Goal: Task Accomplishment & Management: Use online tool/utility

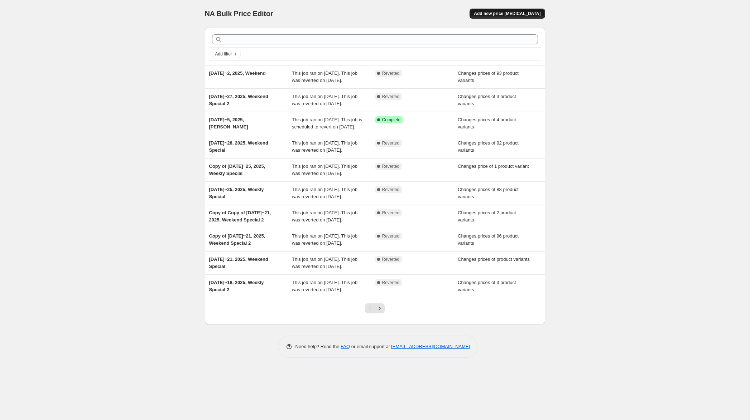
click at [508, 14] on span "Add new price [MEDICAL_DATA]" at bounding box center [507, 14] width 67 height 6
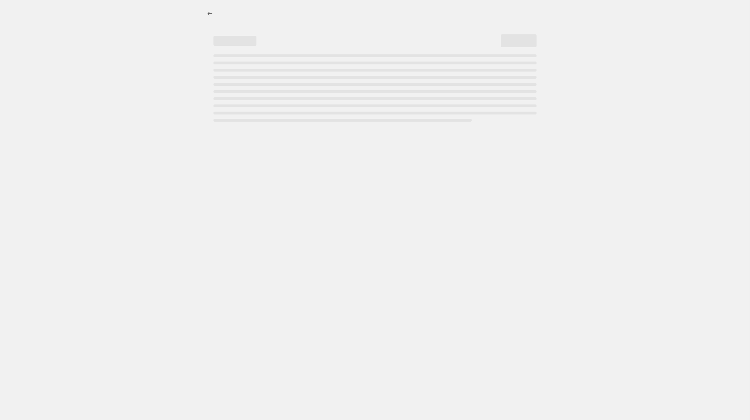
select select "percentage"
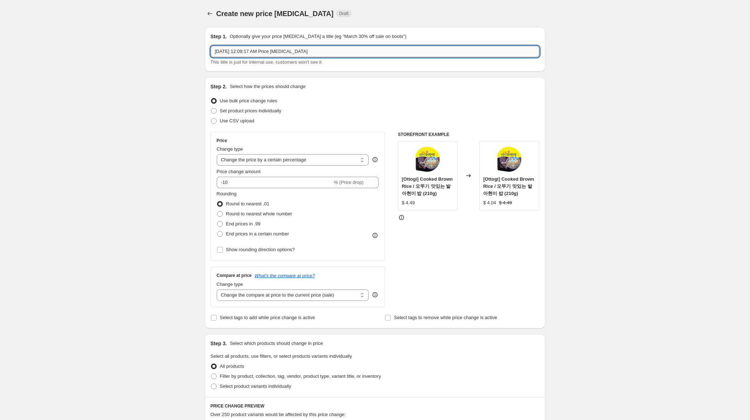
click at [226, 52] on input "Oct 3, 2025, 12:09:17 AM Price change job" at bounding box center [375, 51] width 329 height 11
drag, startPoint x: 249, startPoint y: 53, endPoint x: 449, endPoint y: 61, distance: 199.6
click at [449, 61] on div "Oct 3~5, 2025, 12:09:17 AM Price change job This title is just for internal use…" at bounding box center [375, 56] width 329 height 20
type input "[DATE]~5, 2025, Weekend Special"
click at [275, 110] on span "Set product prices individually" at bounding box center [251, 110] width 62 height 5
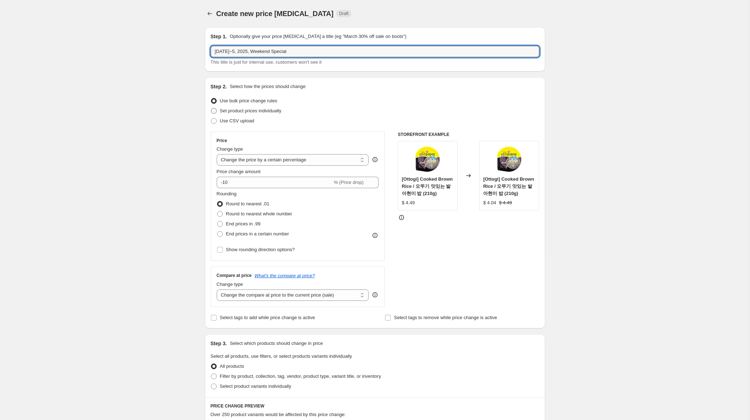
click at [211, 108] on input "Set product prices individually" at bounding box center [211, 108] width 0 height 0
radio input "true"
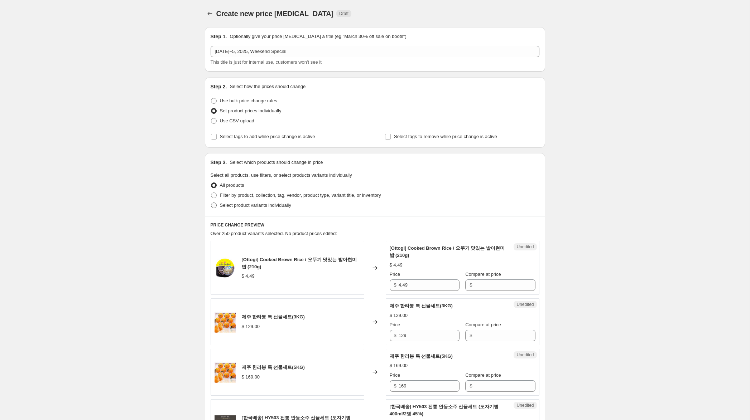
click at [277, 208] on span "Select product variants individually" at bounding box center [255, 205] width 71 height 5
click at [211, 203] on input "Select product variants individually" at bounding box center [211, 203] width 0 height 0
radio input "true"
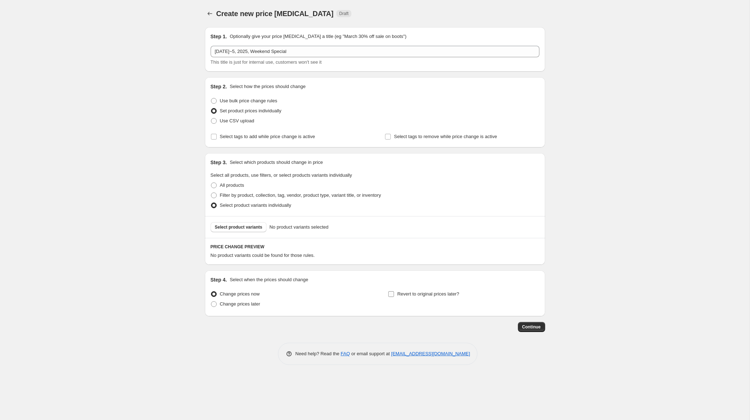
click at [415, 294] on span "Revert to original prices later?" at bounding box center [428, 293] width 62 height 5
click at [394, 294] on input "Revert to original prices later?" at bounding box center [391, 294] width 6 height 6
checkbox input "true"
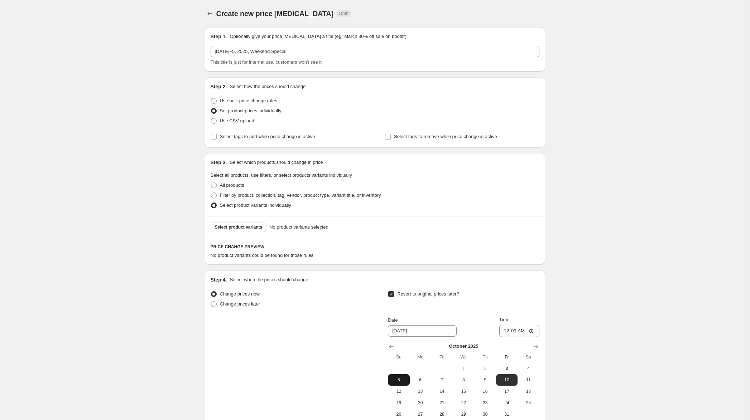
click at [398, 381] on span "5" at bounding box center [399, 380] width 16 height 6
type input "[DATE]"
click at [505, 332] on input "00:09" at bounding box center [519, 331] width 40 height 12
type input "23:59"
click at [241, 228] on span "Select product variants" at bounding box center [239, 227] width 48 height 6
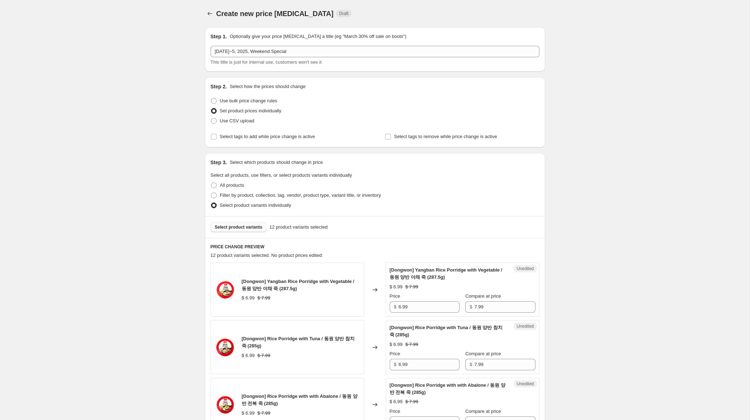
click at [260, 227] on span "Select product variants" at bounding box center [239, 227] width 48 height 6
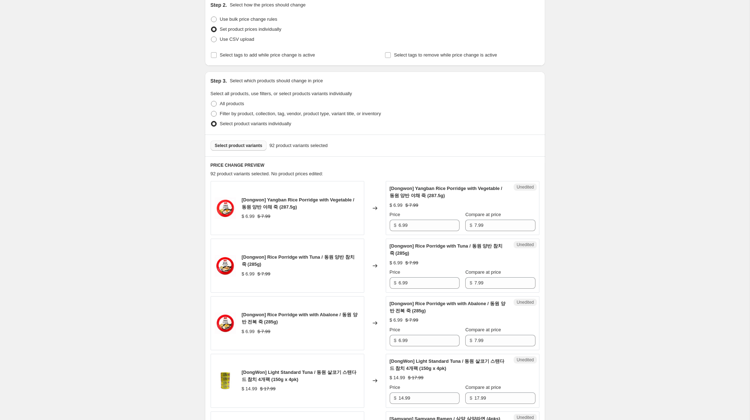
scroll to position [112, 0]
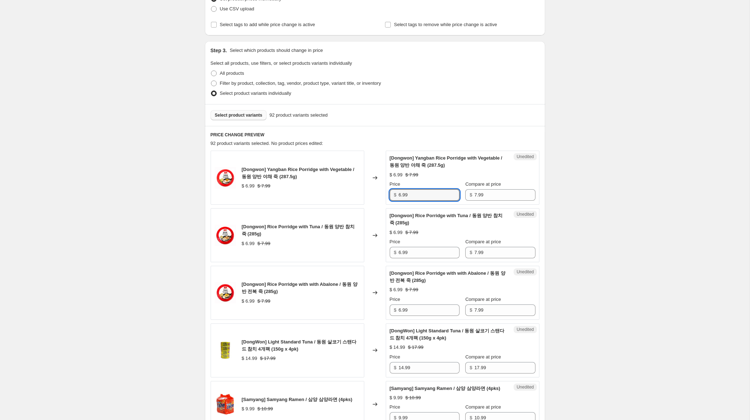
drag, startPoint x: 401, startPoint y: 194, endPoint x: 365, endPoint y: 187, distance: 36.9
click at [365, 187] on div "[Dongwon] Yangban Rice Porridge with Vegetable / 동원 양반 야채 죽 (287.5g) $ 6.99 $ 7…" at bounding box center [375, 178] width 329 height 54
type input "4.99"
drag, startPoint x: 401, startPoint y: 253, endPoint x: 385, endPoint y: 253, distance: 16.5
click at [386, 253] on div "Unedited [Dongwon] Rice Porridge with Tuna / 동원 양반 참치 죽 (285g) $ 6.99 $ 7.99 Pr…" at bounding box center [463, 235] width 154 height 54
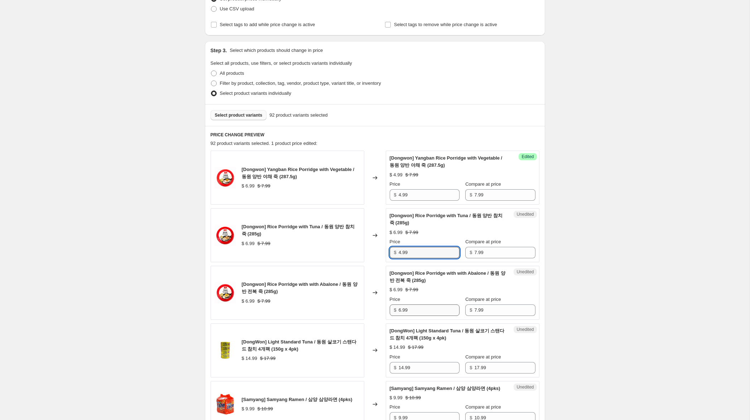
type input "4.99"
drag, startPoint x: 401, startPoint y: 310, endPoint x: 375, endPoint y: 306, distance: 26.4
click at [375, 306] on div "[Dongwon] Rice Porridge with with Abalone / 동원 양반 전복 죽 (285g) $ 6.99 $ 7.99 Cha…" at bounding box center [375, 293] width 329 height 54
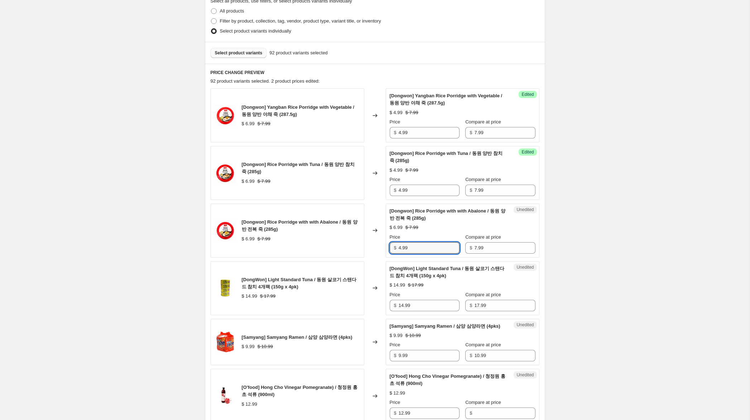
scroll to position [175, 0]
type input "4.99"
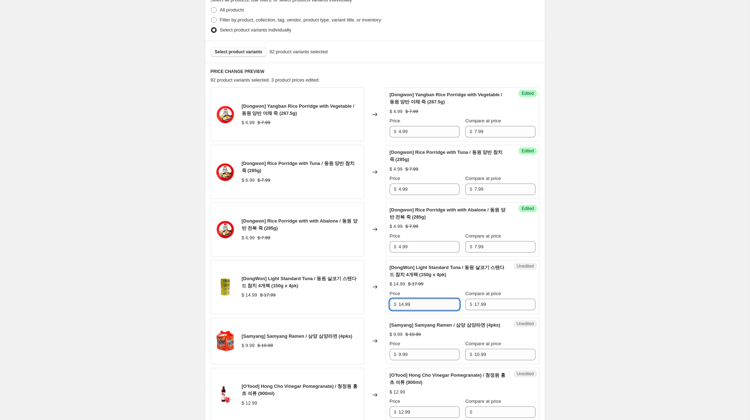
click at [401, 304] on input "14.99" at bounding box center [428, 304] width 61 height 11
type input "10.99"
drag, startPoint x: 401, startPoint y: 363, endPoint x: 384, endPoint y: 361, distance: 16.9
click at [385, 361] on div "[Samyang] Samyang Ramen / 삼양 삼양라면 (4pks) $ 9.99 $ 10.99 Changed to Unedited [Sa…" at bounding box center [375, 341] width 329 height 47
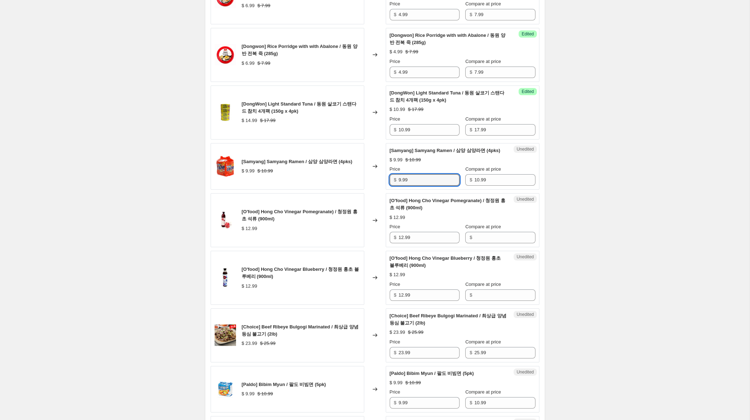
scroll to position [352, 0]
type input "6.99"
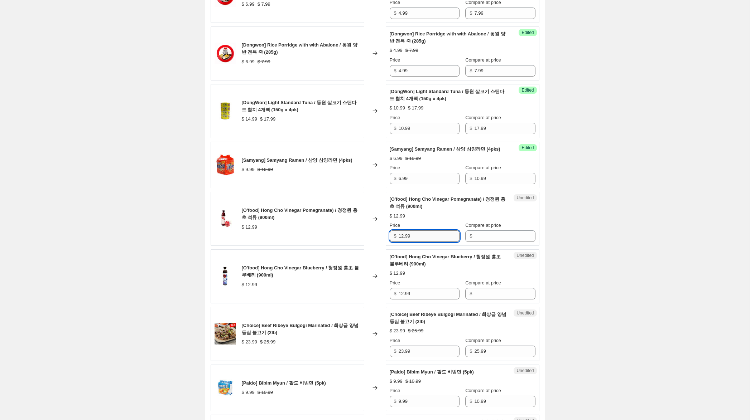
drag, startPoint x: 415, startPoint y: 246, endPoint x: 430, endPoint y: 245, distance: 15.8
click at [371, 236] on div "[O'food] Hong Cho Vinegar Pomegranate) / 청정원 홍초 석류 (900ml) $ 12.99 Changed to U…" at bounding box center [375, 219] width 329 height 54
drag, startPoint x: 487, startPoint y: 241, endPoint x: 483, endPoint y: 279, distance: 38.1
click at [487, 241] on input "Compare at price" at bounding box center [504, 236] width 61 height 11
paste input "12.99"
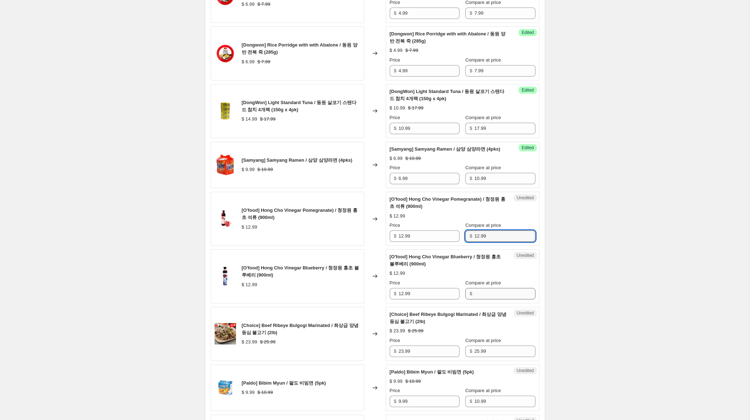
type input "12.99"
drag, startPoint x: 482, startPoint y: 303, endPoint x: 473, endPoint y: 296, distance: 11.3
click at [482, 300] on input "Compare at price" at bounding box center [504, 293] width 61 height 11
paste input "12.99"
type input "12.99"
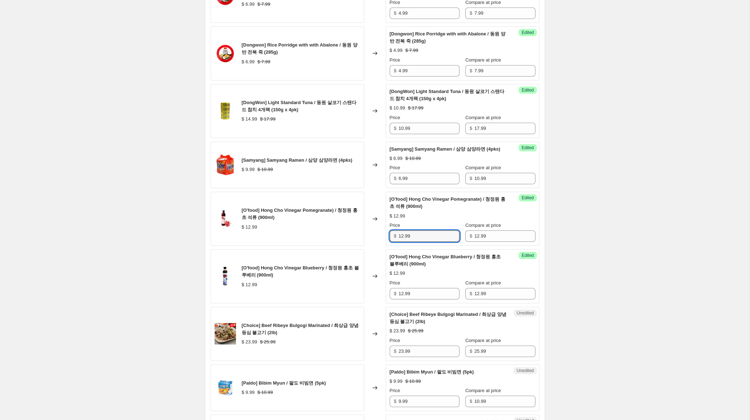
drag, startPoint x: 402, startPoint y: 245, endPoint x: 384, endPoint y: 240, distance: 18.8
click at [386, 240] on div "Success Edited [O'food] Hong Cho Vinegar Pomegranate) / 청정원 홍초 석류 (900ml) $ 12.…" at bounding box center [463, 219] width 154 height 54
type input "8.99"
drag, startPoint x: 402, startPoint y: 301, endPoint x: 366, endPoint y: 293, distance: 37.0
click at [367, 289] on div "[O'food] Hong Cho Vinegar Blueberry / 청정원 홍초 블루베리 (900ml) $ 12.99 Changed to Su…" at bounding box center [375, 277] width 329 height 54
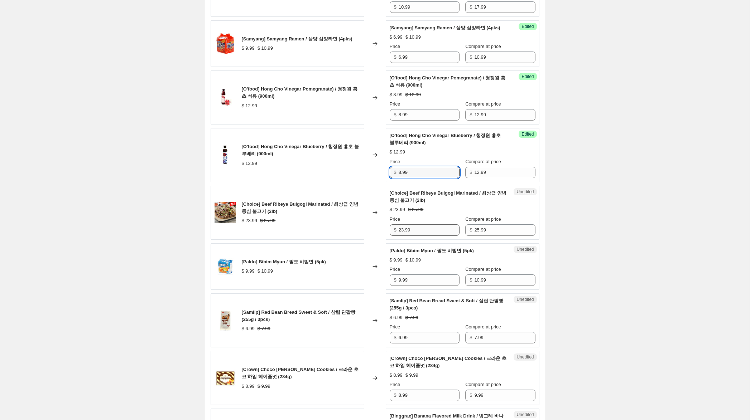
scroll to position [480, 0]
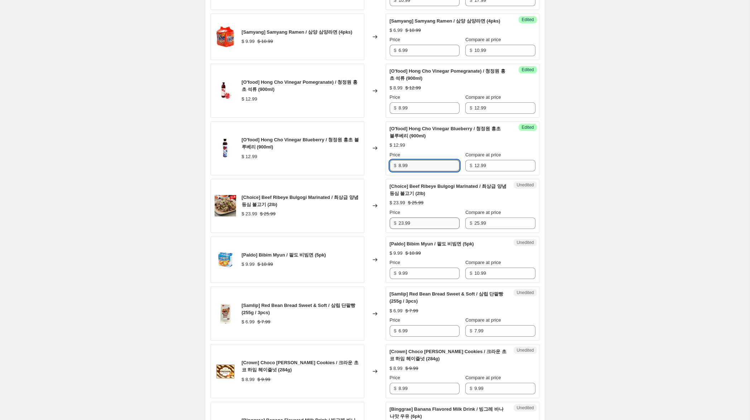
type input "8.99"
drag, startPoint x: 404, startPoint y: 231, endPoint x: 374, endPoint y: 227, distance: 30.0
click at [374, 227] on div "[Choice] Beef Ribeye Bulgogi Marinated / 최상급 양념 등심 불고기 (2lb) $ 23.99 $ 25.99 Ch…" at bounding box center [375, 206] width 329 height 54
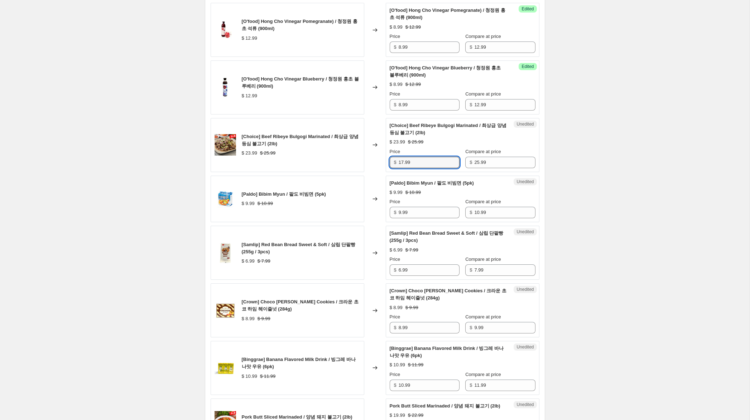
scroll to position [545, 0]
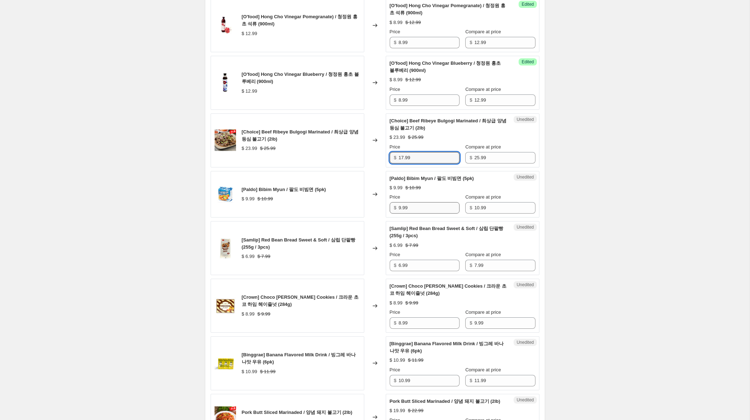
type input "17.99"
drag, startPoint x: 402, startPoint y: 216, endPoint x: 383, endPoint y: 211, distance: 19.4
click at [383, 211] on div "[Paldo] Bibim Myun / 팔도 비빔면 (5pk) $ 9.99 $ 10.99 Changed to Unedited [Paldo] Bi…" at bounding box center [375, 194] width 329 height 47
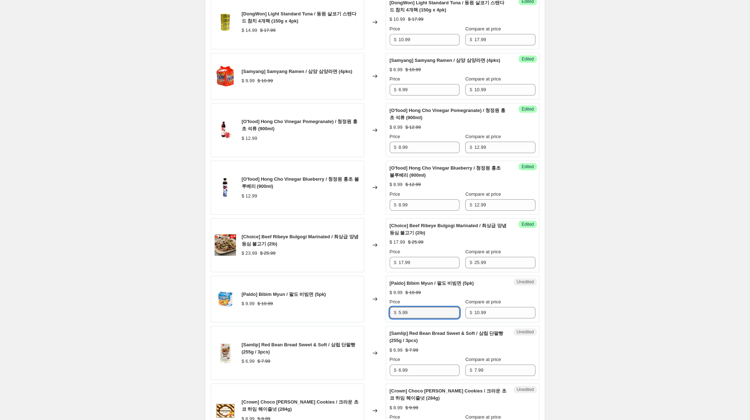
scroll to position [441, 0]
type input "5.99"
drag, startPoint x: 401, startPoint y: 97, endPoint x: 367, endPoint y: 96, distance: 33.3
click at [362, 90] on div "[Samyang] Samyang Ramen / 삼양 삼양라면 (4pks) $ 9.99 $ 10.99 Changed to Success Edit…" at bounding box center [375, 76] width 329 height 47
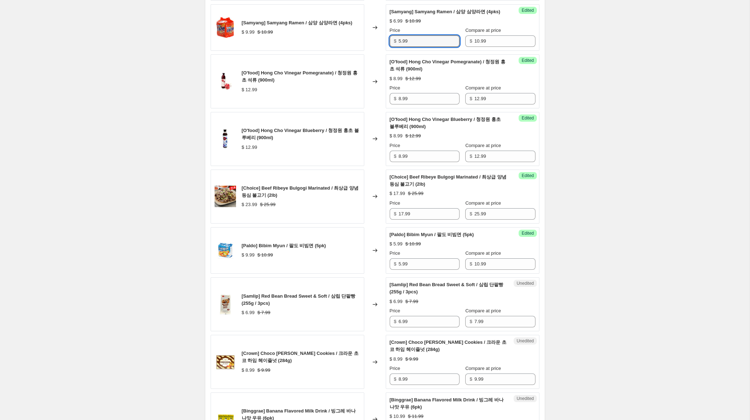
scroll to position [493, 0]
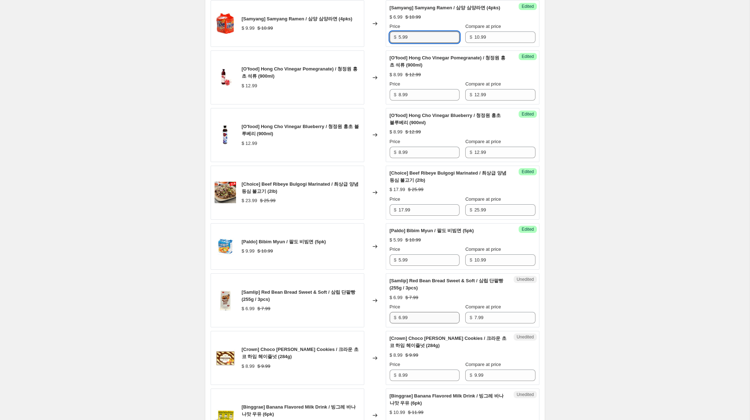
type input "5.99"
drag, startPoint x: 401, startPoint y: 327, endPoint x: 385, endPoint y: 324, distance: 16.4
click at [386, 324] on div "Unedited [Samlip] Red Bean Bread Sweet & Soft / 삼립 단팥빵 (255g / 3pcs) $ 6.99 $ 7…" at bounding box center [463, 301] width 154 height 54
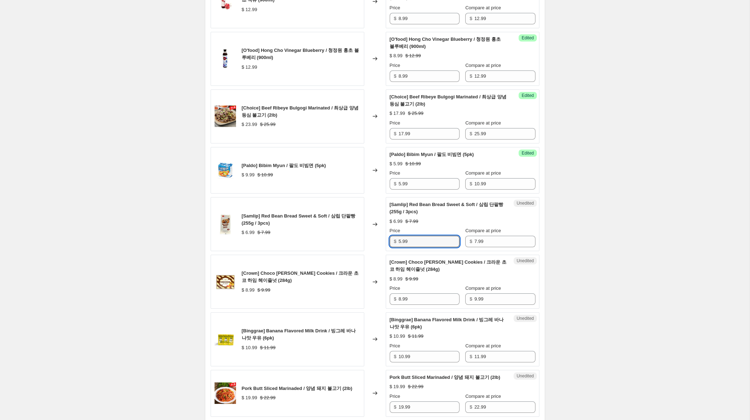
scroll to position [570, 0]
type input "5.99"
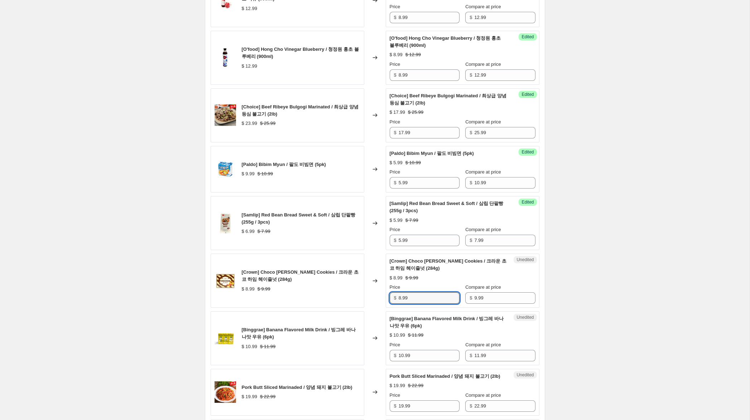
scroll to position [571, 0]
drag, startPoint x: 400, startPoint y: 306, endPoint x: 387, endPoint y: 305, distance: 13.3
click at [387, 305] on div "Unedited [Crown] Choco Heim Cookies / 크라운 초코 하임 헤이즐넛 (284g) $ 8.99 $ 9.99 Price…" at bounding box center [463, 280] width 154 height 54
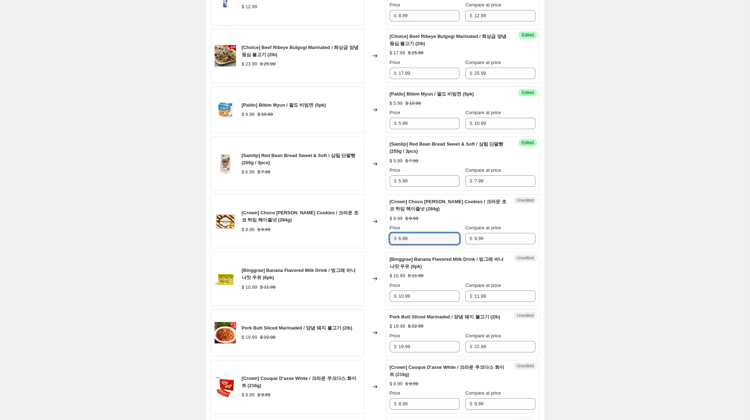
scroll to position [640, 0]
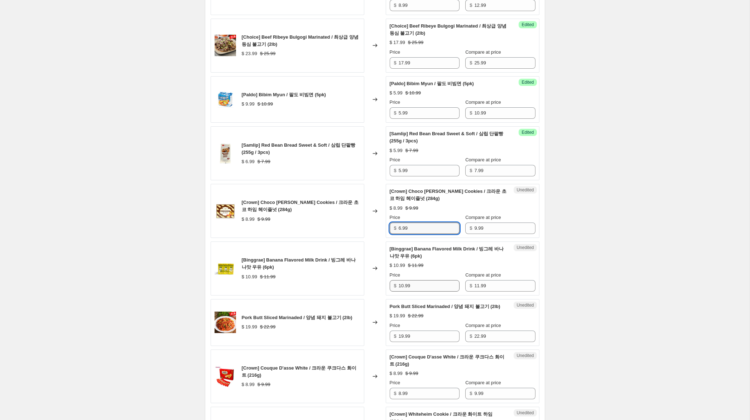
type input "6.99"
drag, startPoint x: 403, startPoint y: 293, endPoint x: 386, endPoint y: 290, distance: 17.6
click at [386, 290] on div "Unedited [Binggrae] Banana Flavored Milk Drink / 빙그레 바나나맛 우유 (6pk) $ 10.99 $ 11…" at bounding box center [463, 268] width 154 height 54
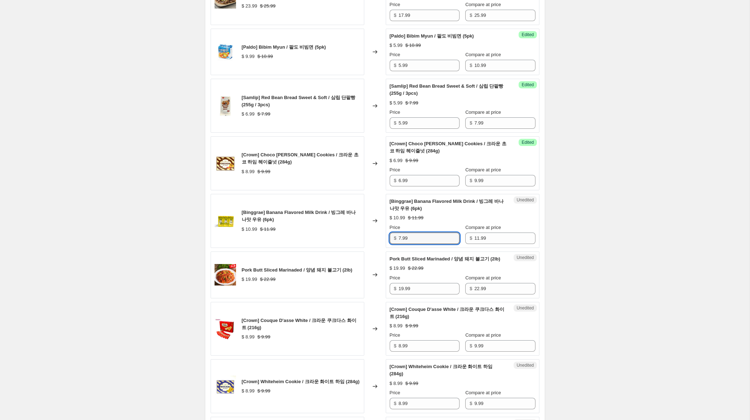
scroll to position [691, 0]
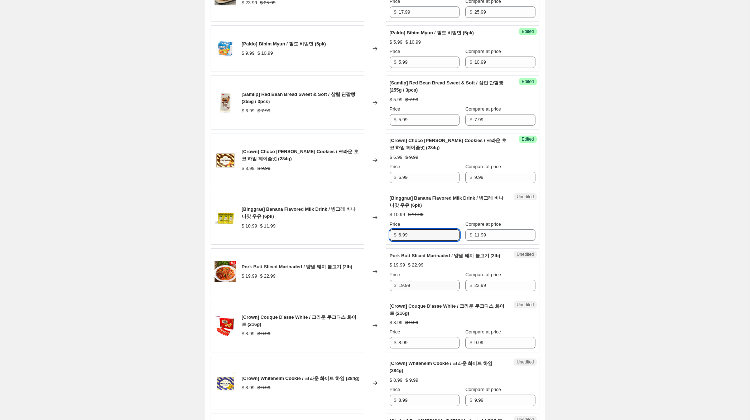
type input "6.99"
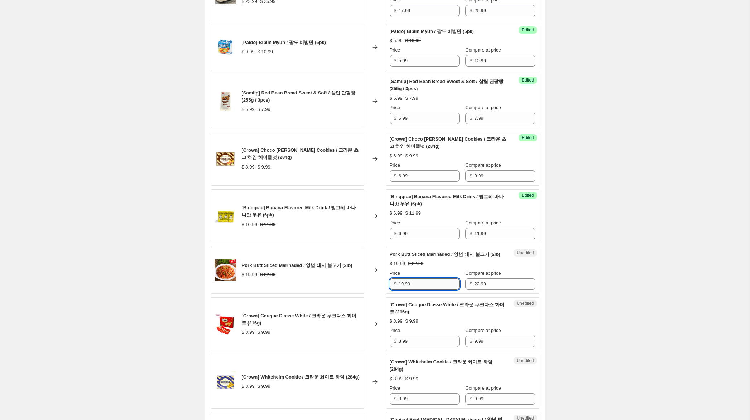
click at [402, 290] on input "19.99" at bounding box center [428, 284] width 61 height 11
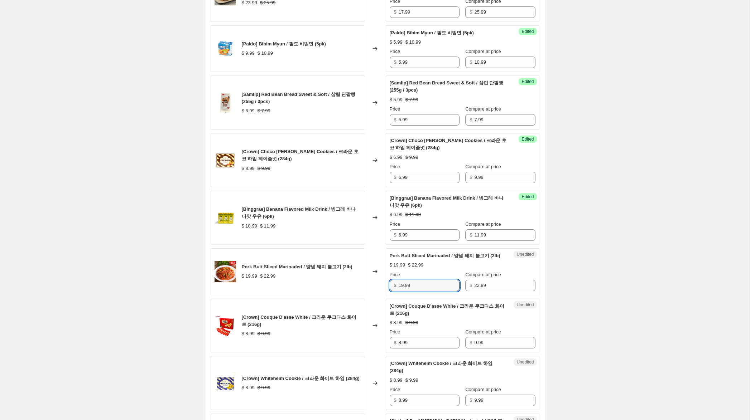
scroll to position [692, 0]
type input "14.99"
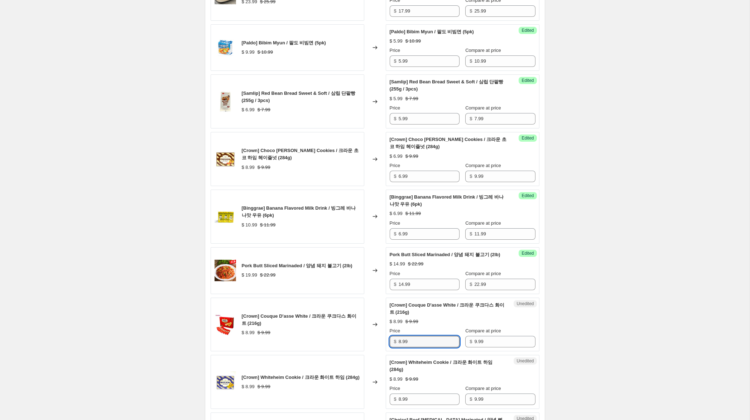
drag, startPoint x: 401, startPoint y: 357, endPoint x: 376, endPoint y: 348, distance: 26.3
click at [377, 348] on div "[Crown] Couque D'asse White / 크라운 쿠크다스 화이트 (216g) $ 8.99 $ 9.99 Changed to Uned…" at bounding box center [375, 325] width 329 height 54
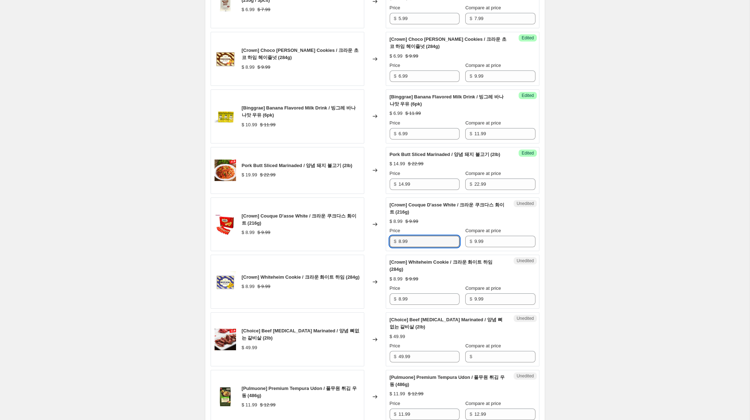
scroll to position [798, 0]
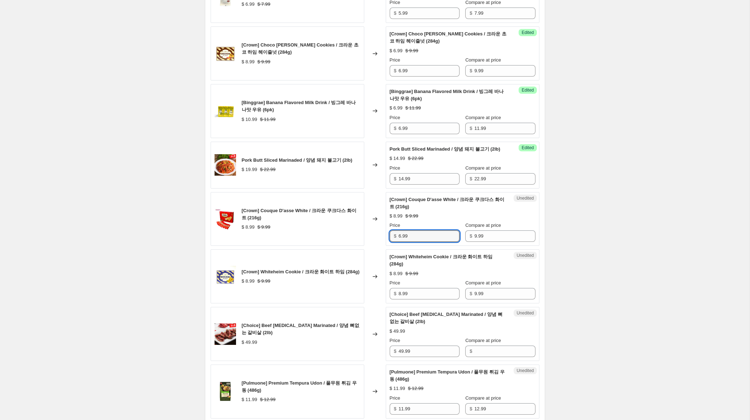
type input "6.99"
drag, startPoint x: 393, startPoint y: 307, endPoint x: 367, endPoint y: 301, distance: 27.5
click at [367, 301] on div "[Crown] Whiteheim Cookie / 크라운 화이트 하임 (284g) $ 8.99 $ 9.99 Changed to Unedited …" at bounding box center [375, 277] width 329 height 54
type input "6.99"
drag, startPoint x: 396, startPoint y: 362, endPoint x: 443, endPoint y: 375, distance: 48.1
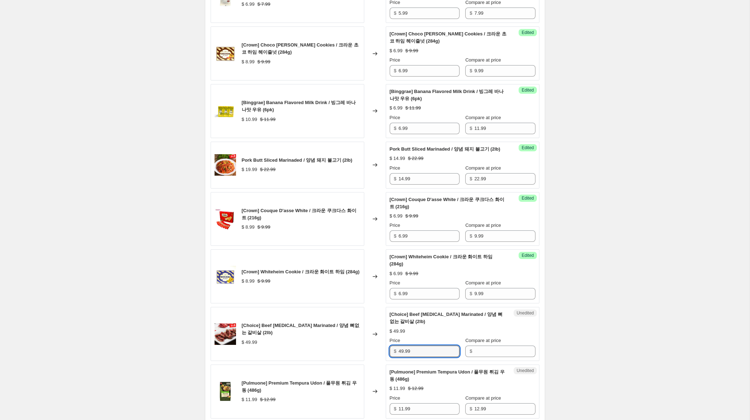
click at [377, 359] on div "[Choice] Beef Intercostal Marinated / 양념 뼈없는 갈비살 (2lb) $ 49.99 Changed to Unedi…" at bounding box center [375, 334] width 329 height 54
drag, startPoint x: 474, startPoint y: 369, endPoint x: 417, endPoint y: 362, distance: 58.0
click at [474, 357] on input "Compare at price" at bounding box center [504, 351] width 61 height 11
paste input "49.99"
type input "49.99"
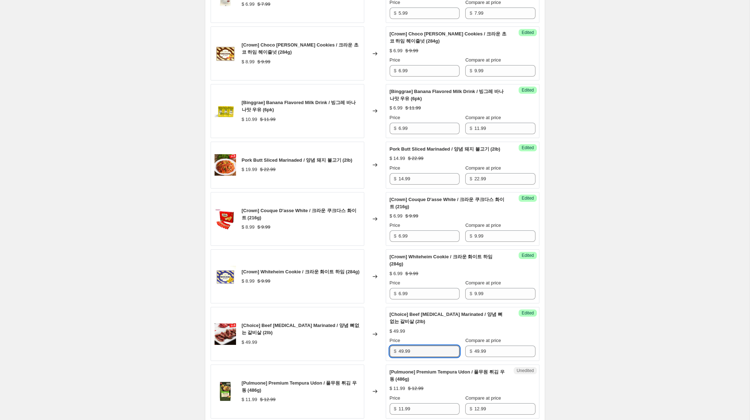
drag, startPoint x: 402, startPoint y: 366, endPoint x: 388, endPoint y: 361, distance: 14.8
click at [390, 357] on div "$ 49.99" at bounding box center [425, 351] width 70 height 11
drag, startPoint x: 404, startPoint y: 365, endPoint x: 373, endPoint y: 355, distance: 33.1
click at [373, 355] on div "[Choice] Beef Intercostal Marinated / 양념 뼈없는 갈비살 (2lb) $ 49.99 Changed to Succe…" at bounding box center [375, 334] width 329 height 54
type input "34.99"
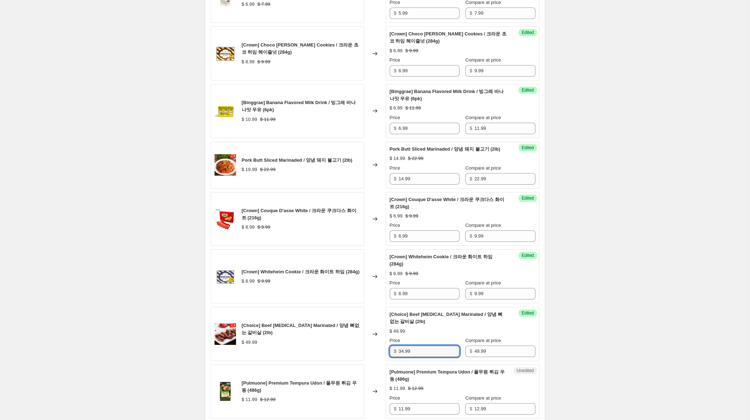
click at [591, 350] on div "Create new price change job. This page is ready Create new price change job Dra…" at bounding box center [374, 24] width 749 height 1644
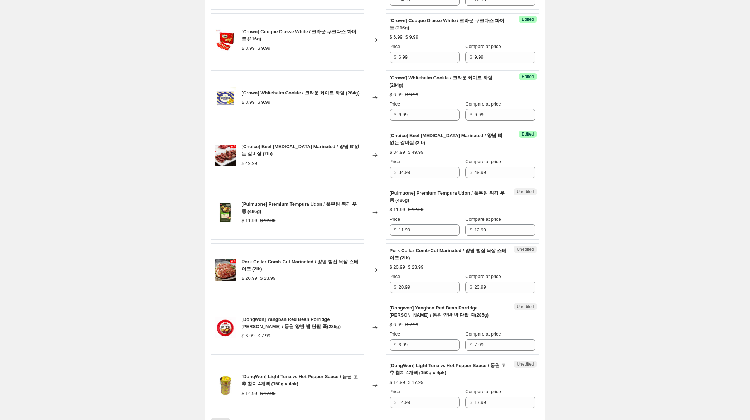
scroll to position [978, 0]
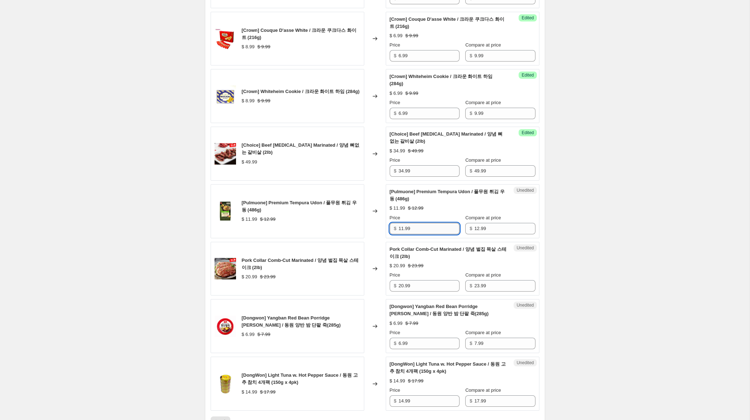
click at [402, 235] on input "11.99" at bounding box center [428, 228] width 61 height 11
drag, startPoint x: 403, startPoint y: 243, endPoint x: 369, endPoint y: 240, distance: 34.2
click at [370, 238] on div "[Pulmuone] Premium Tempura Udon / 풀무원 튀김 우동 (486g) $ 11.99 $ 12.99 Changed to U…" at bounding box center [375, 211] width 329 height 54
type input "7.99"
drag, startPoint x: 404, startPoint y: 300, endPoint x: 390, endPoint y: 297, distance: 14.7
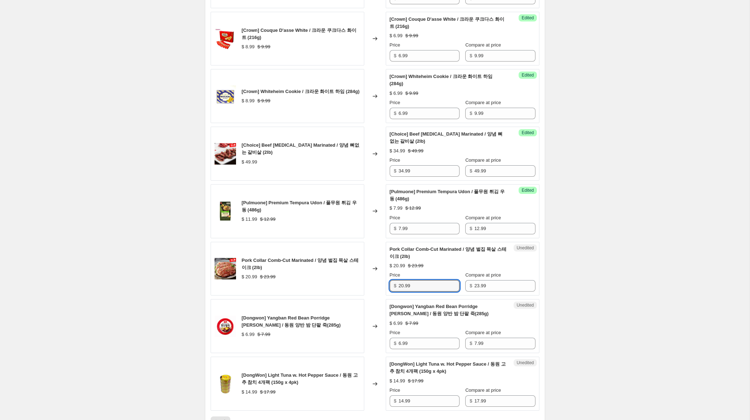
click at [390, 292] on div "$ 20.99" at bounding box center [425, 285] width 70 height 11
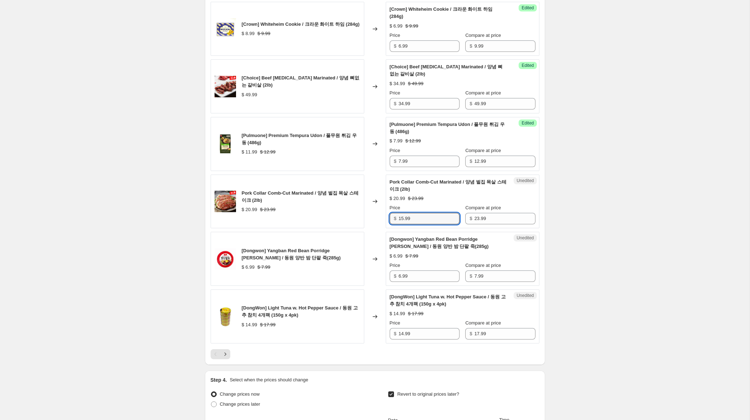
scroll to position [1050, 0]
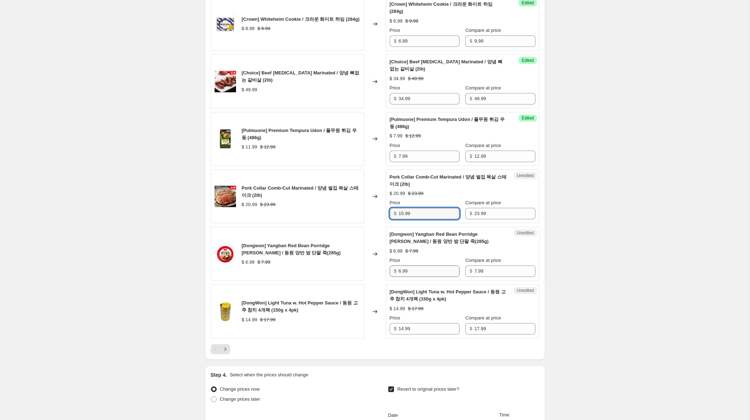
type input "15.99"
drag, startPoint x: 401, startPoint y: 286, endPoint x: 392, endPoint y: 285, distance: 9.0
click at [392, 277] on div "$ 6.99" at bounding box center [425, 271] width 70 height 11
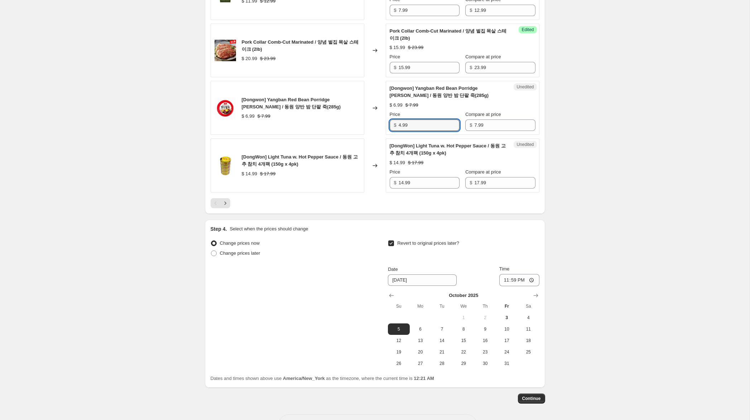
scroll to position [1191, 0]
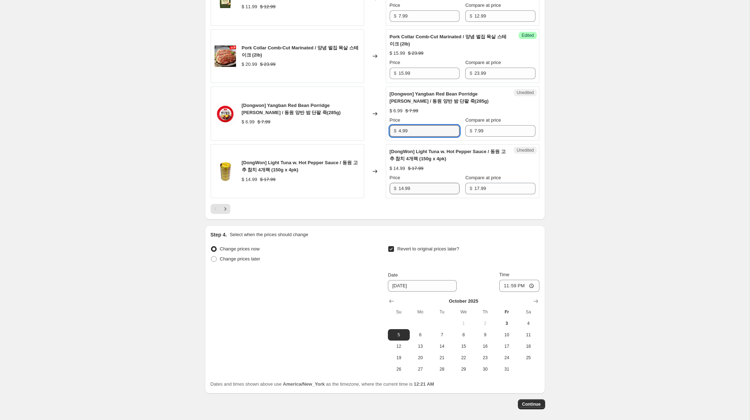
type input "4.99"
drag, startPoint x: 403, startPoint y: 204, endPoint x: 409, endPoint y: 214, distance: 12.0
click at [402, 194] on input "14.99" at bounding box center [428, 188] width 61 height 11
type input "10.99"
click at [227, 213] on icon "Next" at bounding box center [225, 209] width 7 height 7
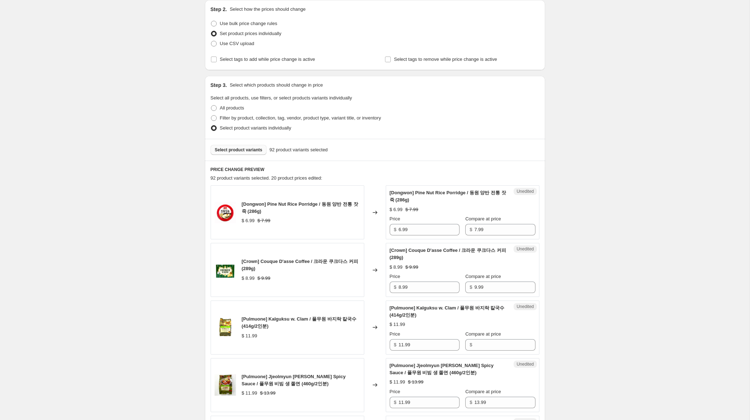
scroll to position [91, 0]
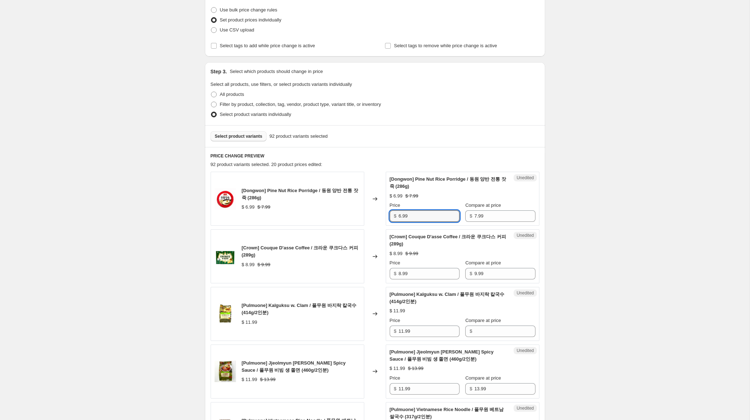
drag, startPoint x: 400, startPoint y: 216, endPoint x: 345, endPoint y: 206, distance: 56.0
click at [351, 207] on div "[Dongwon] Pine Nut Rice Porridge / 동원 양반 전통 잣 죽 (286g) $ 6.99 $ 7.99 Changed to…" at bounding box center [375, 199] width 329 height 54
type input "4.99"
drag, startPoint x: 401, startPoint y: 275, endPoint x: 380, endPoint y: 271, distance: 21.1
click at [380, 271] on div "[Crown] Couque D'asse Coffee / 크라운 쿠크다스 커피 (289g) $ 8.99 $ 9.99 Changed to Uned…" at bounding box center [375, 256] width 329 height 54
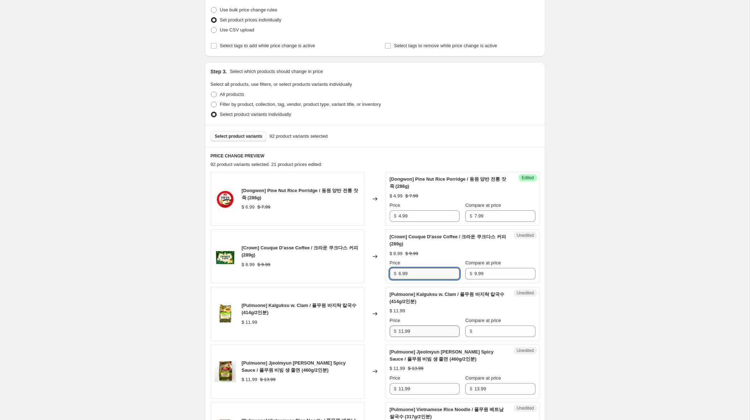
type input "6.99"
drag, startPoint x: 417, startPoint y: 333, endPoint x: 443, endPoint y: 330, distance: 26.6
click at [368, 319] on div "[Pulmuone] Kalguksu w. Clam / 풀무원 바지락 칼국수 (414g/2인분) $ 11.99 Changed to Unedite…" at bounding box center [375, 314] width 329 height 54
drag, startPoint x: 488, startPoint y: 333, endPoint x: 467, endPoint y: 332, distance: 21.5
click at [488, 333] on input "Compare at price" at bounding box center [504, 331] width 61 height 11
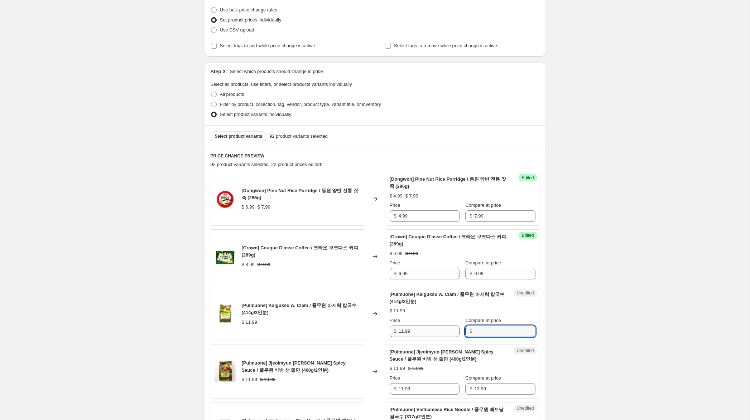
paste input "11.99"
type input "11.99"
drag, startPoint x: 403, startPoint y: 332, endPoint x: 328, endPoint y: 320, distance: 75.4
click at [328, 320] on div "[Pulmuone] Kalguksu w. Clam / 풀무원 바지락 칼국수 (414g/2인분) $ 11.99 Changed to Success…" at bounding box center [375, 314] width 329 height 54
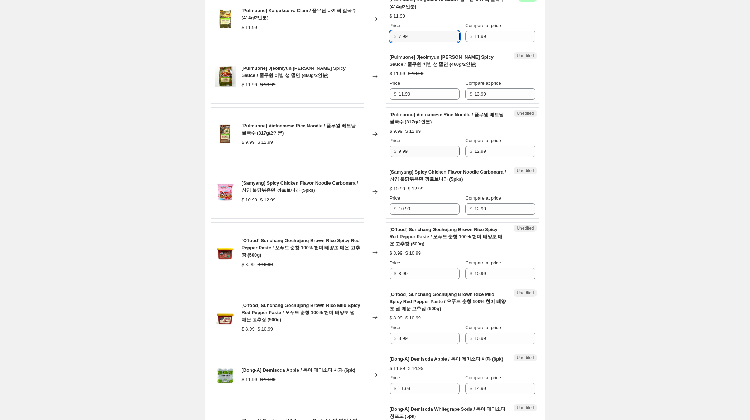
scroll to position [394, 0]
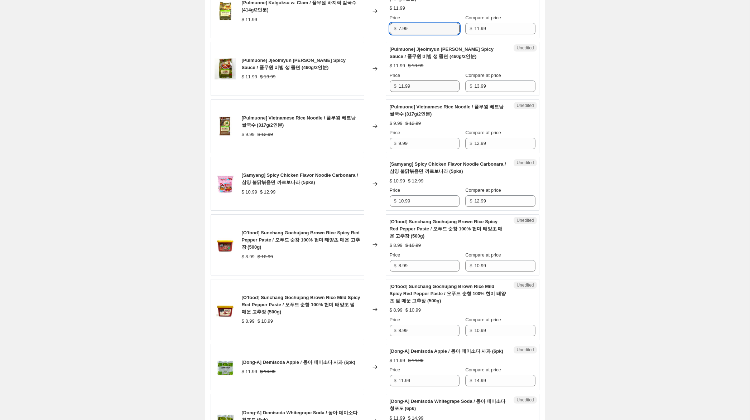
type input "7.99"
drag, startPoint x: 403, startPoint y: 88, endPoint x: 346, endPoint y: 78, distance: 58.0
click at [346, 78] on div "[Pulmuone] Jjeolmyun w. Spicy Sauce / 풀무원 비빔 생 쫄면 (460g/2인분) $ 11.99 $ 13.99 Ch…" at bounding box center [375, 69] width 329 height 54
type input "7.99"
drag, startPoint x: 400, startPoint y: 144, endPoint x: 292, endPoint y: 129, distance: 109.2
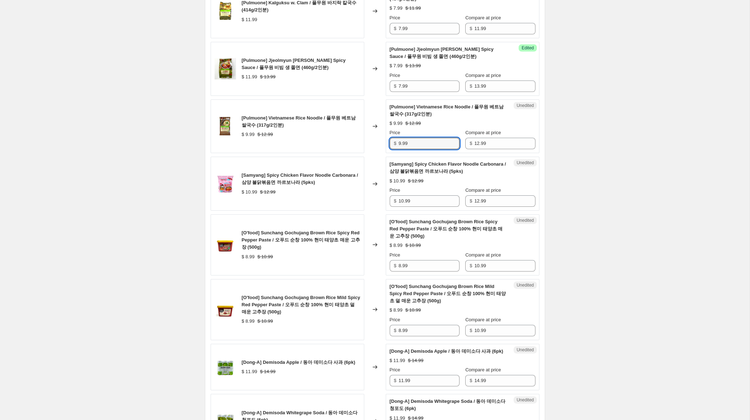
click at [295, 128] on div "[Pulmuone] Vietnamese Rice Noodle / 풀무원 베트남 쌀국수 (317g/2인분) $ 9.99 $ 12.99 Chang…" at bounding box center [375, 127] width 329 height 54
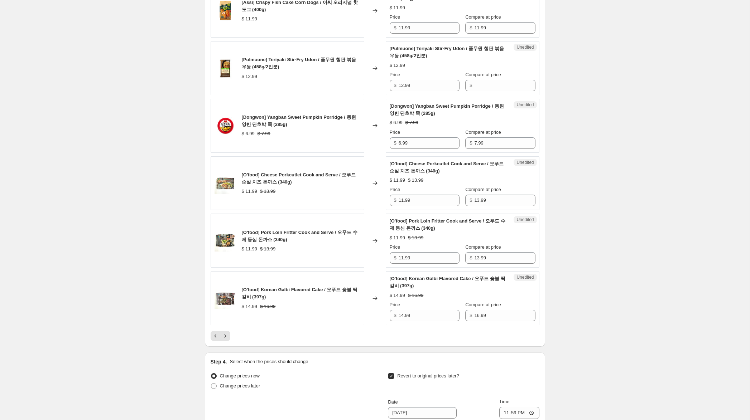
scroll to position [1078, 0]
type input "7.99"
click at [214, 339] on icon "Previous" at bounding box center [215, 335] width 7 height 7
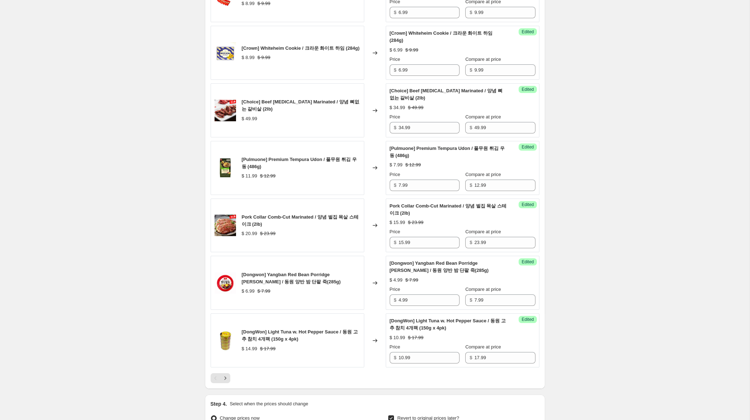
scroll to position [1022, 0]
click at [224, 382] on icon "Next" at bounding box center [225, 377] width 7 height 7
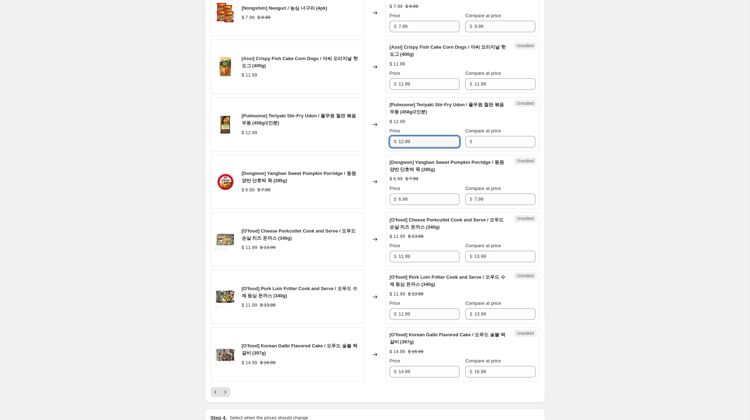
drag, startPoint x: 433, startPoint y: 150, endPoint x: 343, endPoint y: 144, distance: 89.7
click at [343, 144] on div "[Pulmuone] Teriyaki Stir-Fry Udon / 풀무원 철판 볶음 우동 (458g/2인분) $ 12.99 Changed to …" at bounding box center [375, 124] width 329 height 54
click at [485, 146] on input "Compare at price" at bounding box center [504, 141] width 61 height 11
paste input "12.99"
type input "12.99"
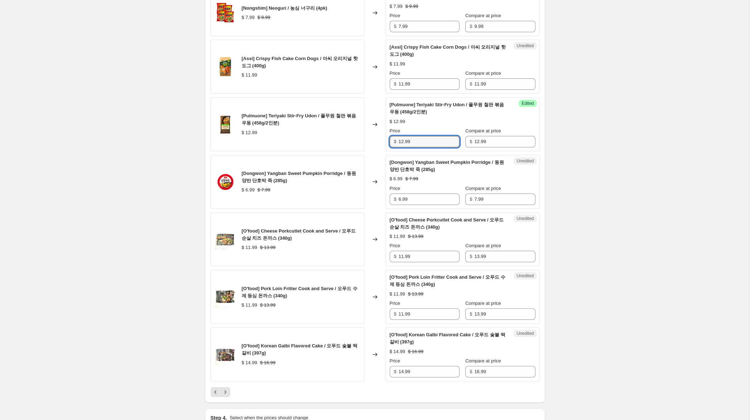
drag, startPoint x: 403, startPoint y: 149, endPoint x: 297, endPoint y: 131, distance: 107.2
click at [298, 131] on div "[Pulmuone] Teriyaki Stir-Fry Udon / 풀무원 철판 볶음 우동 (458g/2인분) $ 12.99 Changed to …" at bounding box center [375, 124] width 329 height 54
type input "7.99"
drag, startPoint x: 403, startPoint y: 92, endPoint x: 343, endPoint y: 80, distance: 61.7
click at [343, 80] on div "[Assi] Crispy Fish Cake Corn Dogs / 아씨 오리지널 핫도그 (400g) $ 11.99 Changed to Unedi…" at bounding box center [375, 67] width 329 height 54
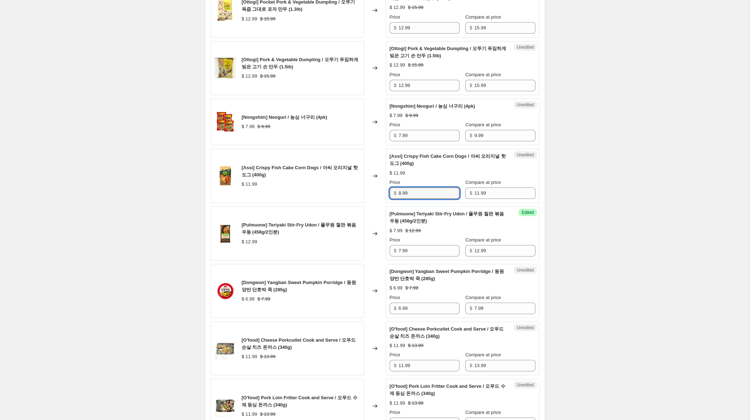
scroll to position [911, 0]
type input "8.99"
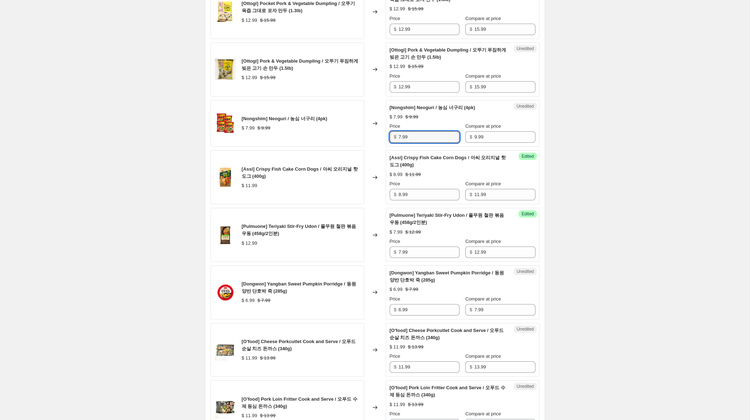
drag, startPoint x: 400, startPoint y: 145, endPoint x: 384, endPoint y: 144, distance: 16.1
click at [384, 144] on div "[Nongshim] Neoguri / 농심 너구리 (4pk) $ 7.99 $ 9.99 Changed to Unedited [Nongshim] …" at bounding box center [375, 123] width 329 height 47
type input "5.99"
click at [402, 93] on input "12.99" at bounding box center [428, 86] width 61 height 11
type input "10.99"
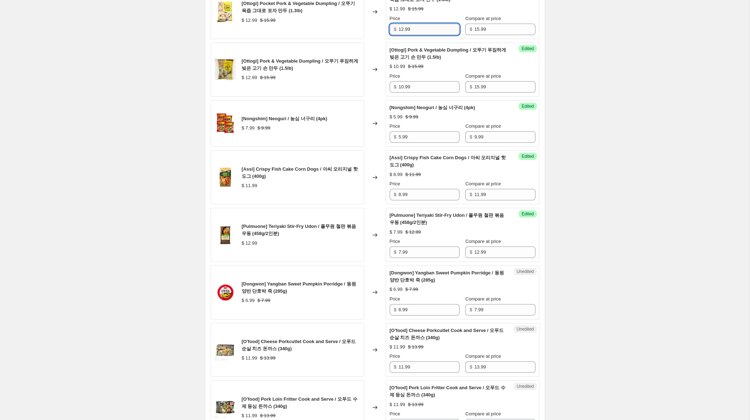
click at [402, 35] on input "12.99" at bounding box center [428, 29] width 61 height 11
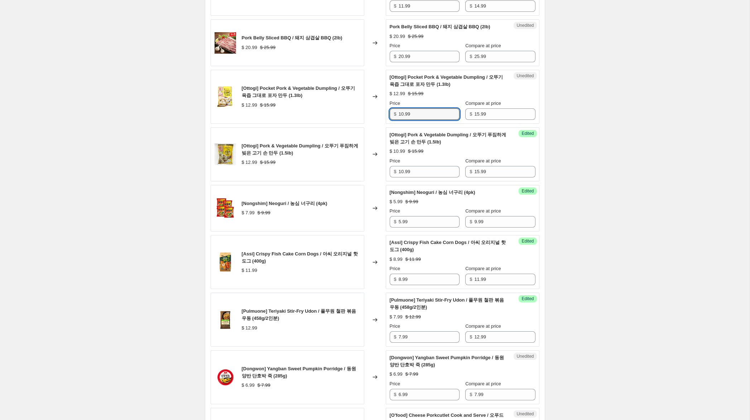
scroll to position [823, 0]
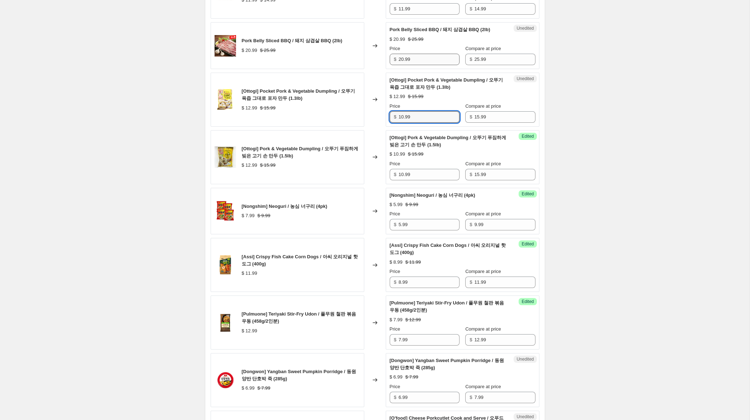
type input "10.99"
drag, startPoint x: 403, startPoint y: 67, endPoint x: 369, endPoint y: 61, distance: 35.3
click at [369, 61] on div "Pork Belly Sliced BBQ / 돼지 삼겹살 BBQ (2lb) $ 20.99 $ 25.99 Changed to Unedited Po…" at bounding box center [375, 45] width 329 height 47
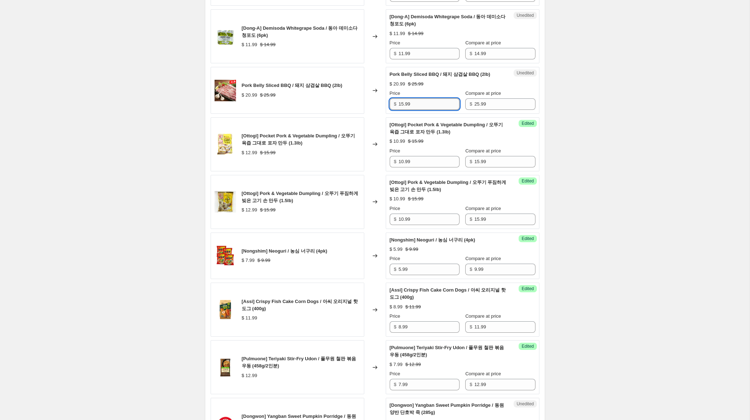
scroll to position [710, 0]
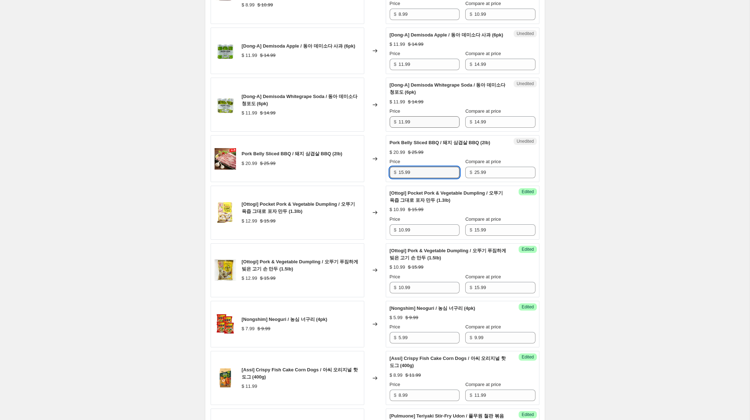
type input "15.99"
drag, startPoint x: 401, startPoint y: 131, endPoint x: 376, endPoint y: 125, distance: 25.0
click at [376, 125] on div "[Dong-A] Demisoda Whitegrape Soda / 동아 데미소다 청포도 (6pk) $ 11.99 $ 14.99 Changed t…" at bounding box center [375, 105] width 329 height 54
type input "9.99"
drag, startPoint x: 403, startPoint y: 73, endPoint x: 348, endPoint y: 61, distance: 56.1
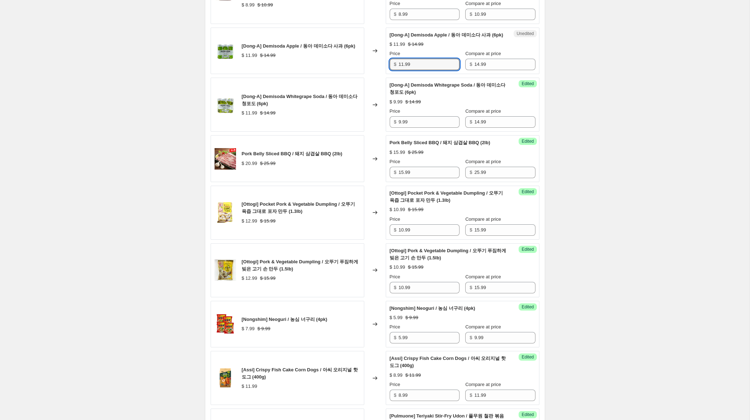
click at [348, 61] on div "[Dong-A] Demisoda Apple / 동아 데미소다 사과 (6pk) $ 11.99 $ 14.99 Changed to Unedited …" at bounding box center [375, 51] width 329 height 47
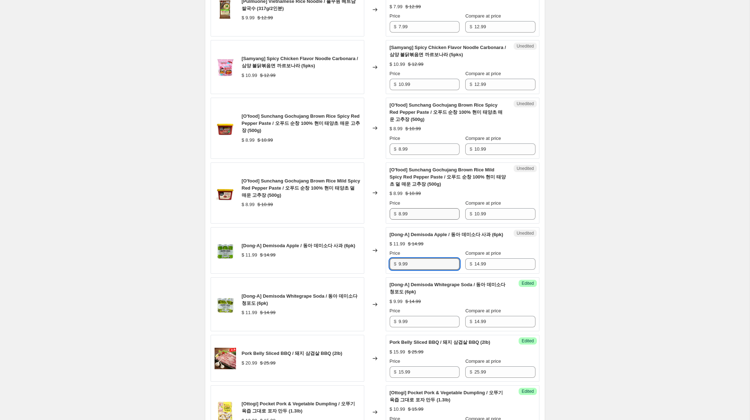
scroll to position [510, 0]
type input "9.99"
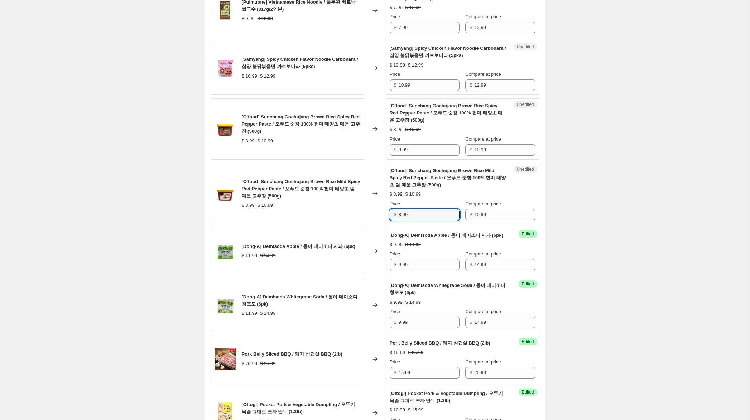
drag, startPoint x: 399, startPoint y: 214, endPoint x: 379, endPoint y: 211, distance: 20.7
click at [379, 211] on div "[O'food] Sunchang Gochujang Brown Rice Mild Spicy Red Pepper Paste / 오푸드 순창 100…" at bounding box center [375, 193] width 329 height 61
type input "6.99"
drag, startPoint x: 401, startPoint y: 150, endPoint x: 329, endPoint y: 126, distance: 75.4
click at [328, 126] on div "[O'food] Sunchang Gochujang Brown Rice Spicy Red Pepper Paste / 오푸드 순창 100% 현미 …" at bounding box center [375, 128] width 329 height 61
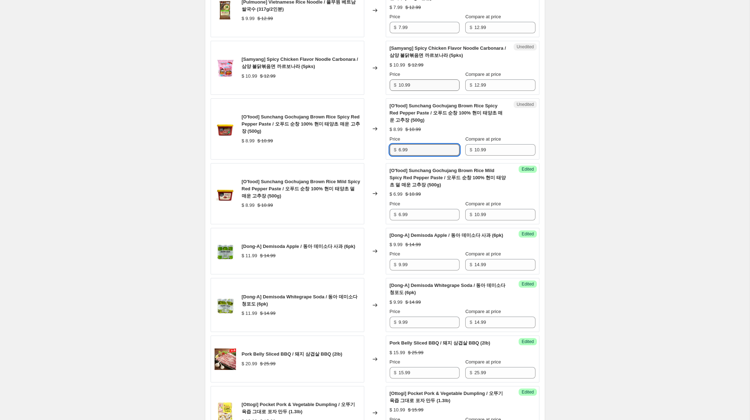
type input "6.99"
drag, startPoint x: 403, startPoint y: 85, endPoint x: 382, endPoint y: 82, distance: 20.6
click at [382, 82] on div "[Samyang] Spicy Chicken Flavor Noodle Carbonara / 삼양 불닭볶음면 까르보나라 (5pks) $ 10.99…" at bounding box center [375, 68] width 329 height 54
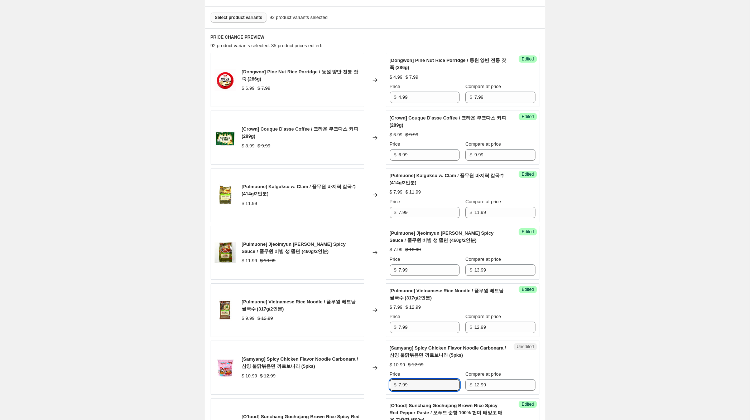
scroll to position [209, 0]
type input "7.99"
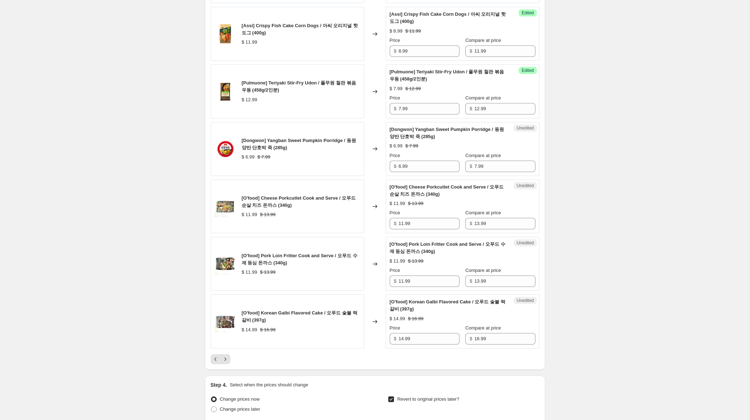
scroll to position [1049, 0]
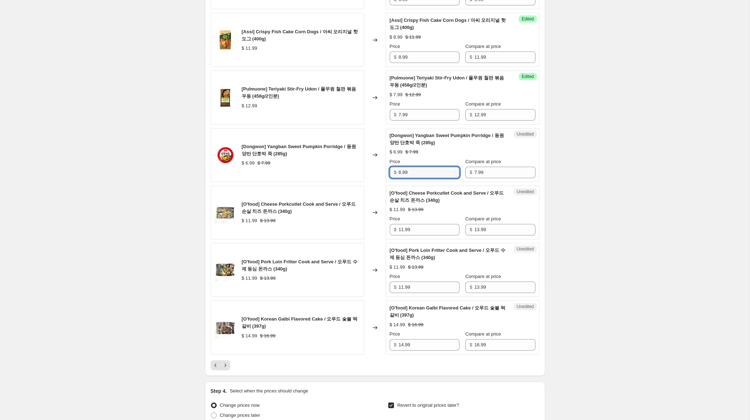
drag, startPoint x: 402, startPoint y: 180, endPoint x: 361, endPoint y: 171, distance: 41.5
click at [363, 171] on div "[Dongwon] Yangban Sweet Pumpkin Porridge / 동원 양반 단호박 죽 (285g) $ 6.99 $ 7.99 Cha…" at bounding box center [375, 155] width 329 height 54
type input "4.99"
drag, startPoint x: 404, startPoint y: 236, endPoint x: 354, endPoint y: 231, distance: 50.5
click at [354, 231] on div "[O'food] Cheese Porkcutlet Cook and Serve / 오푸드 순살 치즈 돈까스 (340g) $ 11.99 $ 13.9…" at bounding box center [375, 213] width 329 height 54
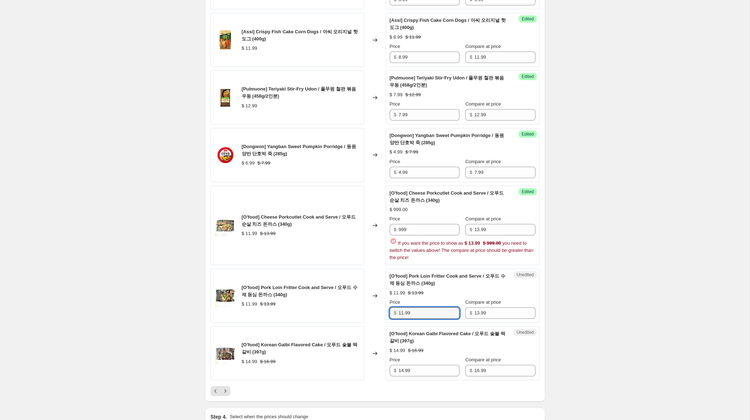
drag, startPoint x: 400, startPoint y: 295, endPoint x: 372, endPoint y: 290, distance: 29.1
click at [372, 290] on div "[O'food] Pork Loin Fritter Cook and Serve / 오푸드 수제 등심 돈까스 (340g) $ 11.99 $ 13.9…" at bounding box center [375, 296] width 329 height 54
click at [402, 236] on input "999" at bounding box center [428, 229] width 61 height 11
type input "9.99"
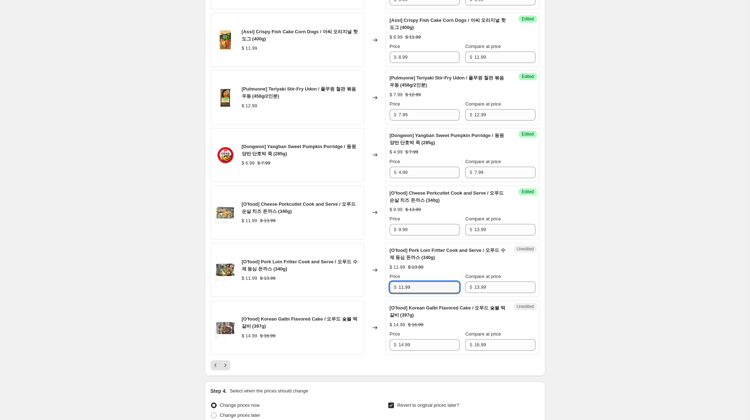
drag, startPoint x: 403, startPoint y: 322, endPoint x: 363, endPoint y: 312, distance: 40.6
drag, startPoint x: 403, startPoint y: 295, endPoint x: 364, endPoint y: 287, distance: 39.0
click at [364, 287] on div "[O'food] Pork Loin Fritter Cook and Serve / 오푸드 수제 등심 돈까스 (340g) $ 11.99 $ 13.9…" at bounding box center [375, 270] width 329 height 54
type input "9.99"
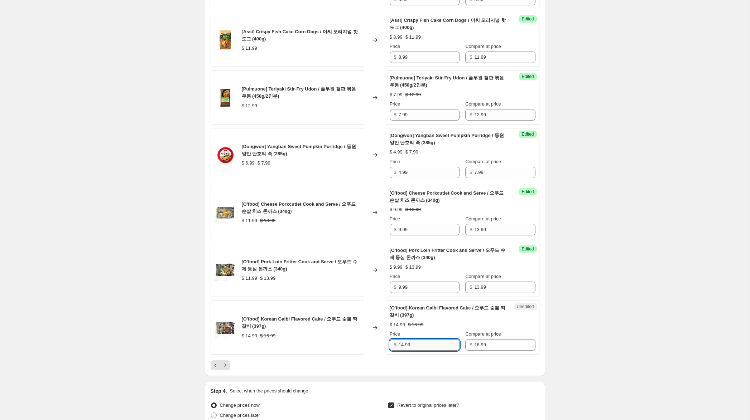
click at [403, 351] on input "14.99" at bounding box center [428, 344] width 61 height 11
type input "9.99"
click at [226, 369] on icon "Next" at bounding box center [225, 365] width 7 height 7
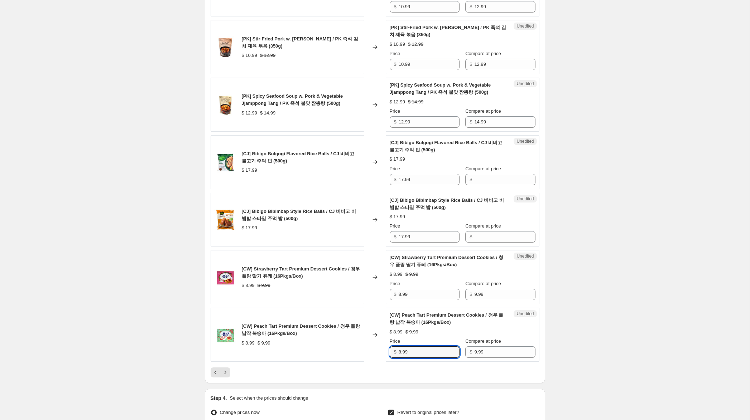
drag, startPoint x: 401, startPoint y: 353, endPoint x: 294, endPoint y: 320, distance: 112.6
click at [315, 328] on div "[CW] Peach Tart Premium Dessert Cookies / 청우 플랑 납작 복숭아 (16Pkgs/Box) $ 8.99 $ 9.…" at bounding box center [375, 335] width 329 height 54
type input "6.99"
drag, startPoint x: 401, startPoint y: 295, endPoint x: 336, endPoint y: 251, distance: 79.1
click at [341, 267] on div "[CW] Strawberry Tart Premium Dessert Cookies / 청우 플랑 딸기 퓨레 (16Pkgs/Box) $ 8.99 …" at bounding box center [375, 277] width 329 height 54
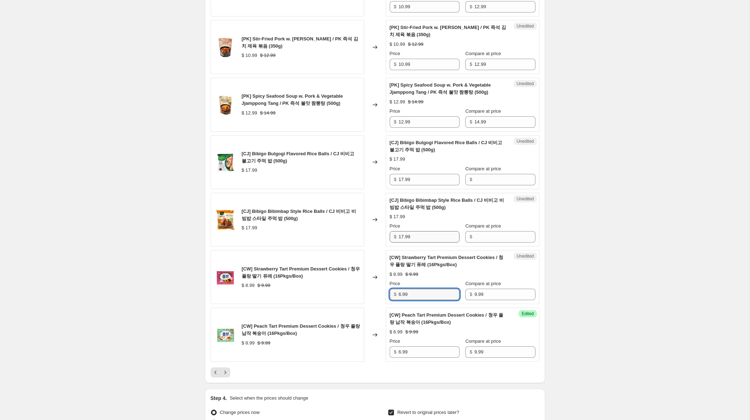
type input "6.99"
drag, startPoint x: 425, startPoint y: 238, endPoint x: 369, endPoint y: 231, distance: 56.7
click at [369, 231] on div "[CJ] Bibigo Bibimbap Style Rice Balls / CJ 비비고 비빔밥 스타일 주먹 밥 (500g) $ 17.99 Chan…" at bounding box center [375, 220] width 329 height 54
drag, startPoint x: 483, startPoint y: 238, endPoint x: 458, endPoint y: 240, distance: 25.8
click at [483, 238] on input "Compare at price" at bounding box center [504, 236] width 61 height 11
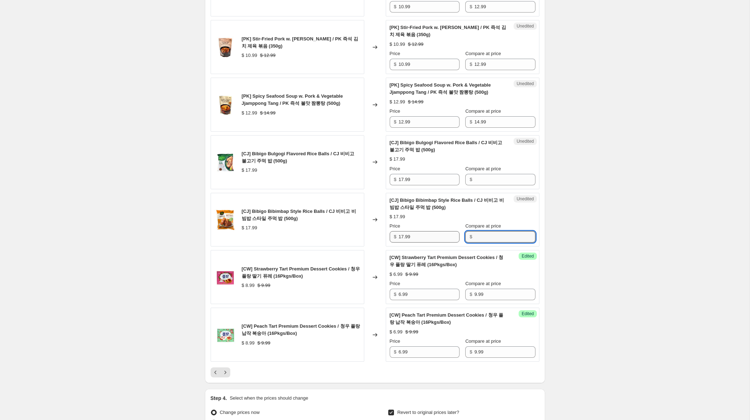
paste input "17.99"
type input "17.99"
click at [402, 237] on input "17.99" at bounding box center [428, 236] width 61 height 11
type input "11.99"
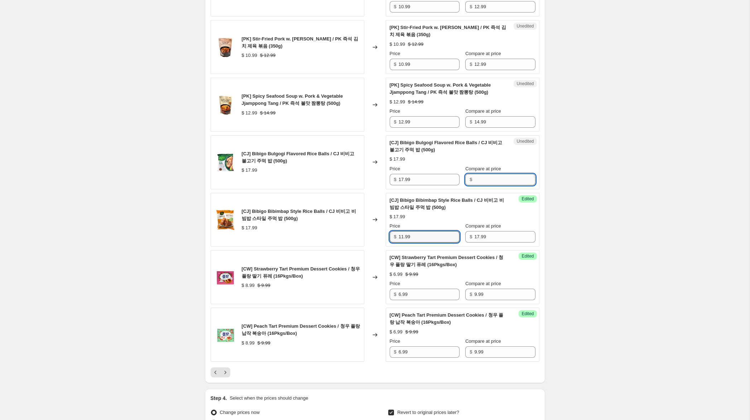
click at [484, 179] on input "Compare at price" at bounding box center [504, 179] width 61 height 11
paste input "17.99"
type input "17.99"
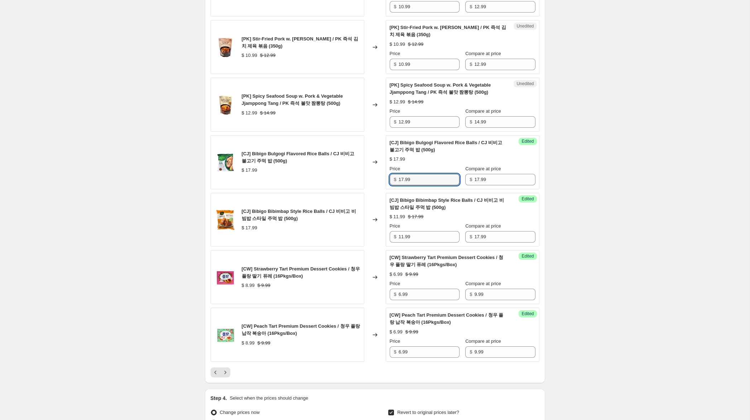
drag, startPoint x: 401, startPoint y: 179, endPoint x: 406, endPoint y: 186, distance: 8.2
click at [401, 180] on input "17.99" at bounding box center [428, 179] width 61 height 11
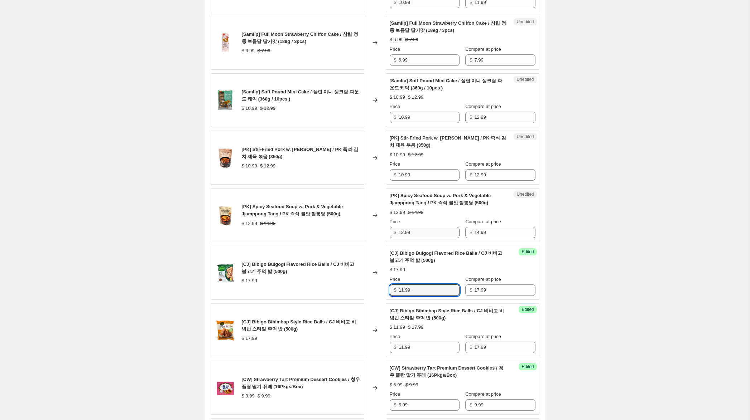
scroll to position [935, 0]
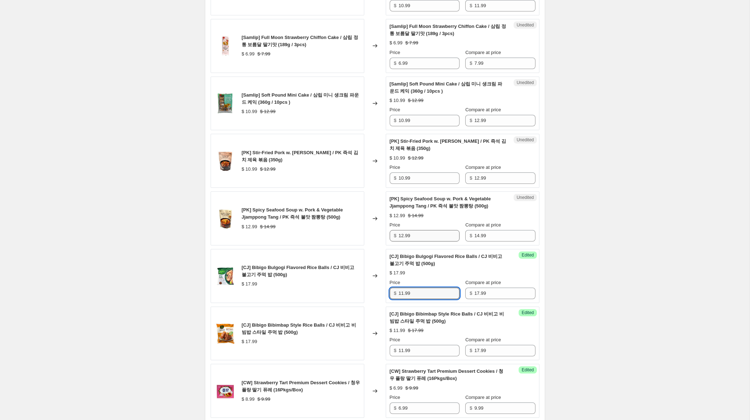
type input "11.99"
drag, startPoint x: 403, startPoint y: 237, endPoint x: 370, endPoint y: 234, distance: 32.8
click at [370, 234] on div "[PK] Spicy Seafood Soup w. Pork & Vegetable Jjamppong Tang / PK 즉석 불맛 짬뽕탕 (500g…" at bounding box center [375, 219] width 329 height 54
type input "9.99"
drag, startPoint x: 403, startPoint y: 180, endPoint x: 341, endPoint y: 170, distance: 62.7
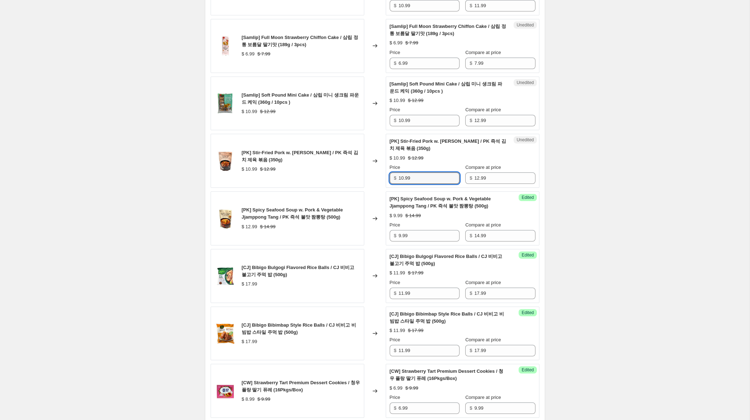
click at [340, 170] on div "[PK] Stir-Fried Pork w. Kimchi / PK 즉석 김치 제육 볶음 (350g) $ 10.99 $ 12.99 Changed …" at bounding box center [375, 161] width 329 height 54
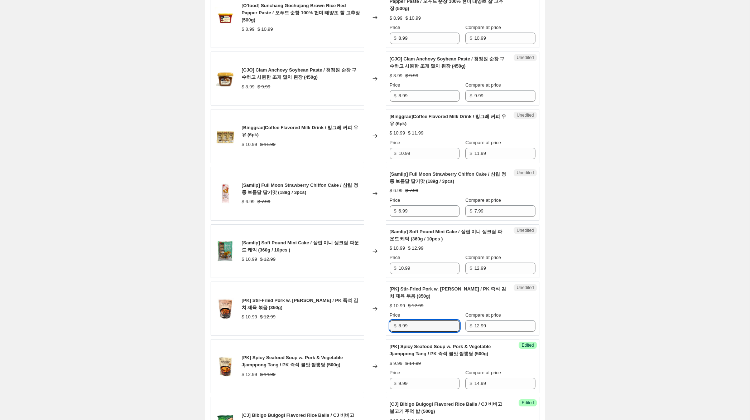
scroll to position [766, 0]
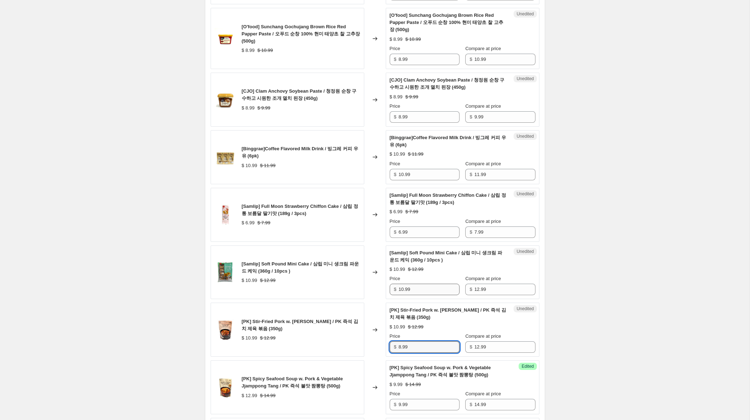
type input "8.99"
drag, startPoint x: 403, startPoint y: 290, endPoint x: 357, endPoint y: 280, distance: 47.6
click at [359, 281] on div "[Samlip] Soft Pound Mini Cake / 삼립 미니 생크림 파운드 케익 (360g / 10pcs ) $ 10.99 $ 12.9…" at bounding box center [375, 273] width 329 height 54
type input "8.99"
drag, startPoint x: 400, startPoint y: 233, endPoint x: 385, endPoint y: 231, distance: 14.5
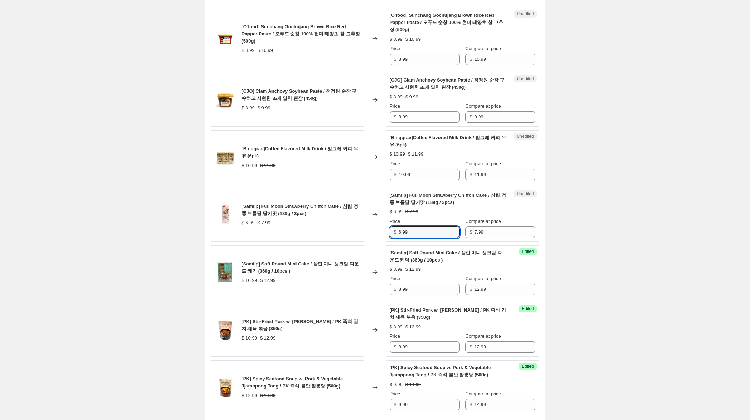
click at [386, 231] on div "Unedited [Samlip] Full Moon Strawberry Chiffon Cake / 삼립 정통 보름달 딸기맛 (189g / 3pc…" at bounding box center [463, 215] width 154 height 54
type input "5.99"
drag, startPoint x: 403, startPoint y: 174, endPoint x: 365, endPoint y: 169, distance: 38.2
click at [365, 169] on div "[Binggrae]Coffee Flavored Milk Drink / 빙그레 커피 우유 (6pk) $ 10.99 $ 11.99 Changed …" at bounding box center [375, 157] width 329 height 54
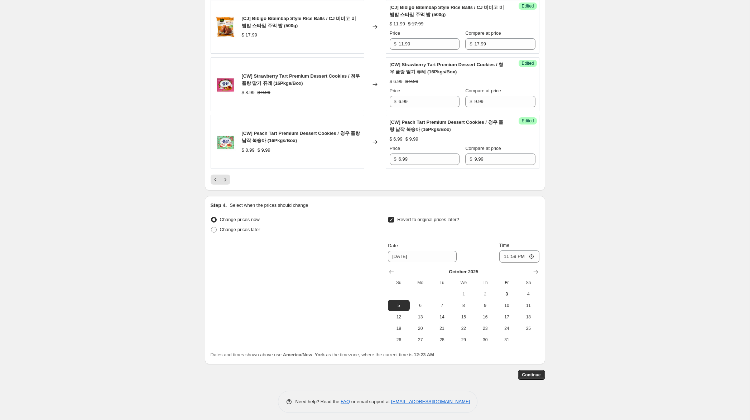
scroll to position [1245, 0]
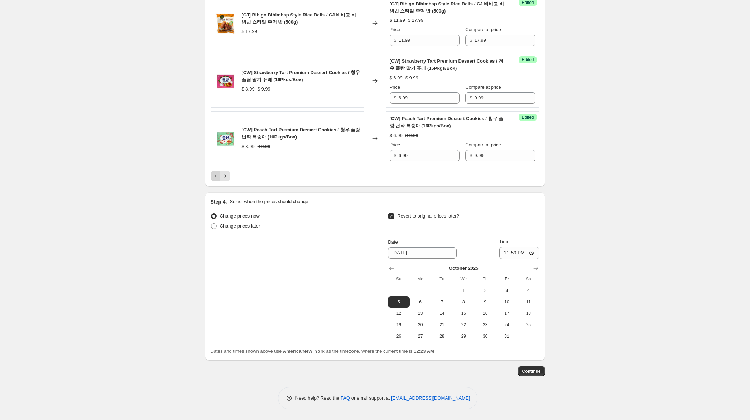
type input "6.99"
drag, startPoint x: 212, startPoint y: 177, endPoint x: 234, endPoint y: 212, distance: 41.2
click at [212, 178] on icon "Previous" at bounding box center [215, 176] width 7 height 7
click at [213, 179] on button "Previous" at bounding box center [216, 176] width 10 height 10
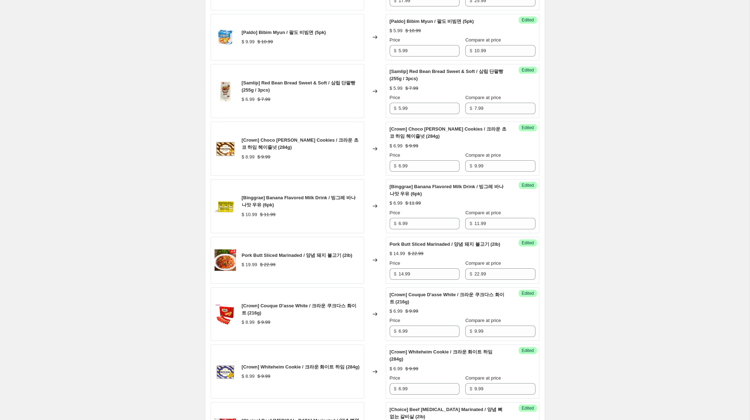
scroll to position [1238, 0]
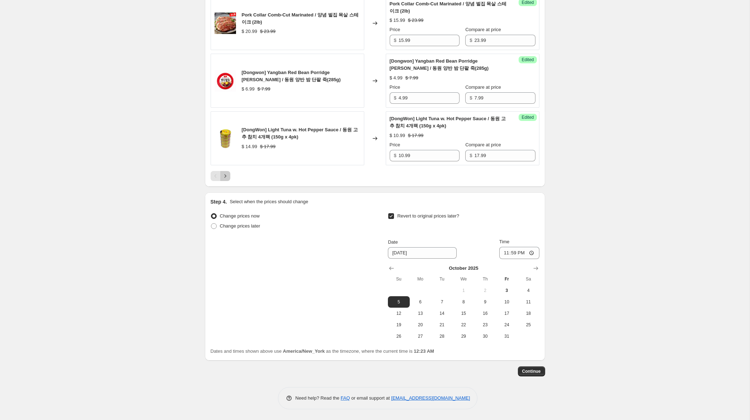
click at [225, 175] on icon "Next" at bounding box center [225, 176] width 7 height 7
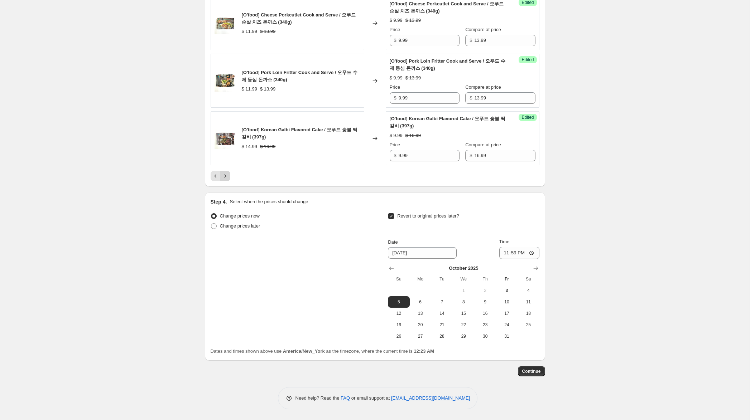
click at [226, 180] on icon "Next" at bounding box center [225, 176] width 7 height 7
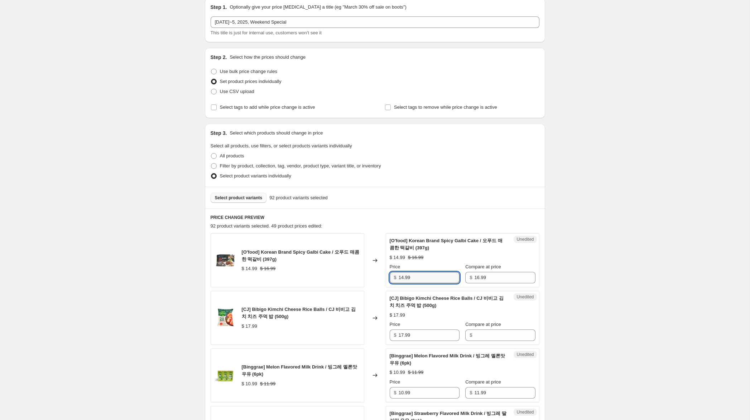
scroll to position [30, 0]
drag, startPoint x: 403, startPoint y: 277, endPoint x: 337, endPoint y: 267, distance: 66.3
click at [338, 267] on div "[O'food] Korean Brand Spicy Galbi Cake / 오푸드 매콤한 떡갈비 (397g) $ 14.99 $ 16.99 Cha…" at bounding box center [375, 260] width 329 height 54
type input "9.99"
drag, startPoint x: 373, startPoint y: 331, endPoint x: 381, endPoint y: 330, distance: 8.0
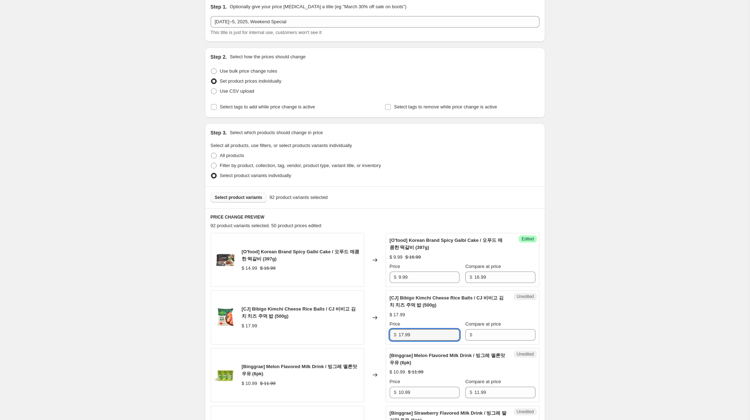
click at [369, 330] on div "[CJ] Bibigo Kimchi Cheese Rice Balls / CJ 비비고 김치 치즈 주먹 밥 (500g) $ 17.99 Changed…" at bounding box center [375, 318] width 329 height 54
drag, startPoint x: 483, startPoint y: 336, endPoint x: 433, endPoint y: 336, distance: 49.8
click at [481, 336] on input "Compare at price" at bounding box center [504, 334] width 61 height 11
paste input "17.99"
type input "17.99"
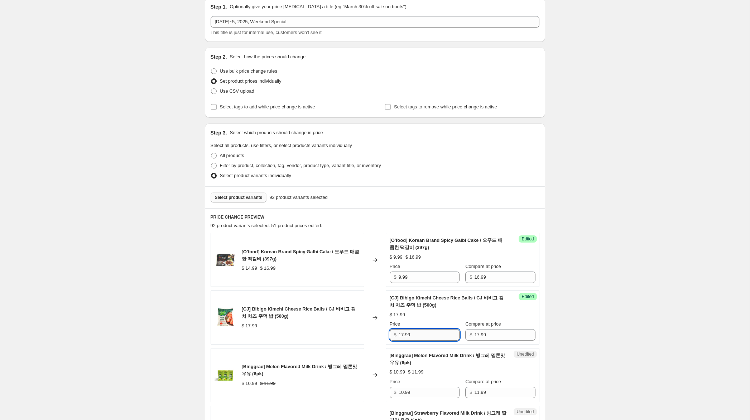
click at [402, 335] on input "17.99" at bounding box center [428, 334] width 61 height 11
click at [404, 336] on input "17.99" at bounding box center [428, 334] width 61 height 11
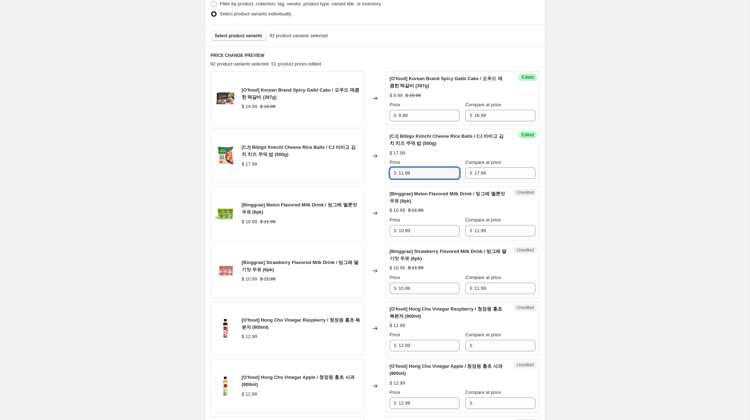
scroll to position [199, 0]
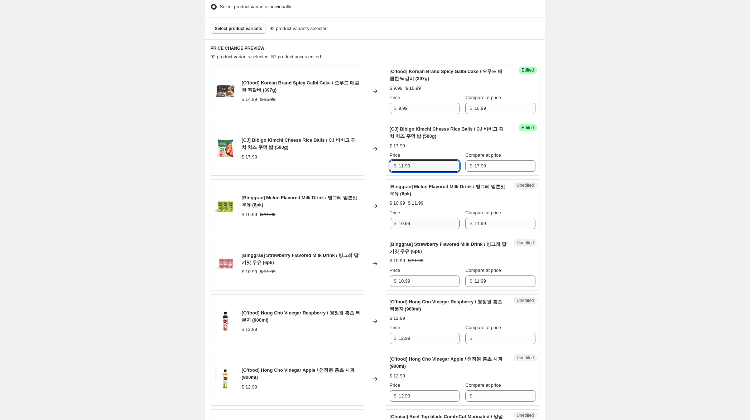
type input "11.99"
drag, startPoint x: 402, startPoint y: 223, endPoint x: 366, endPoint y: 218, distance: 36.5
click at [367, 218] on div "[Binggrae] Melon Flavored Milk Drink / 빙그레 멜론맛 우유 (6pk) $ 10.99 $ 11.99 Changed…" at bounding box center [375, 206] width 329 height 54
type input "6.99"
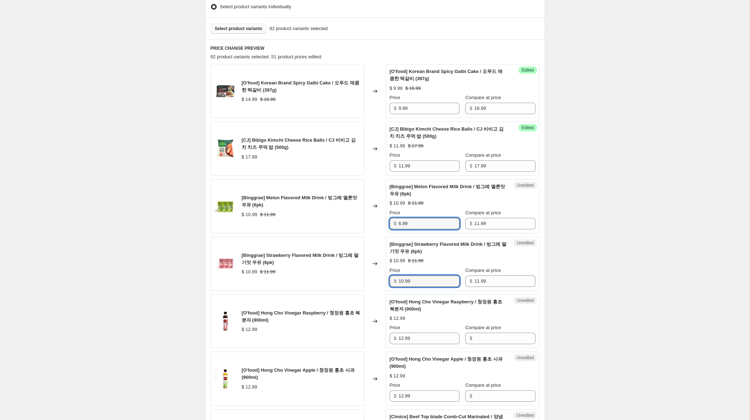
scroll to position [199, 0]
drag, startPoint x: 402, startPoint y: 282, endPoint x: 332, endPoint y: 270, distance: 71.6
click at [332, 270] on div "[Binggrae] Strawberry Flavored Milk Drink / 빙그레 딸기맛 우유 (6pk) $ 10.99 $ 11.99 Ch…" at bounding box center [375, 264] width 329 height 54
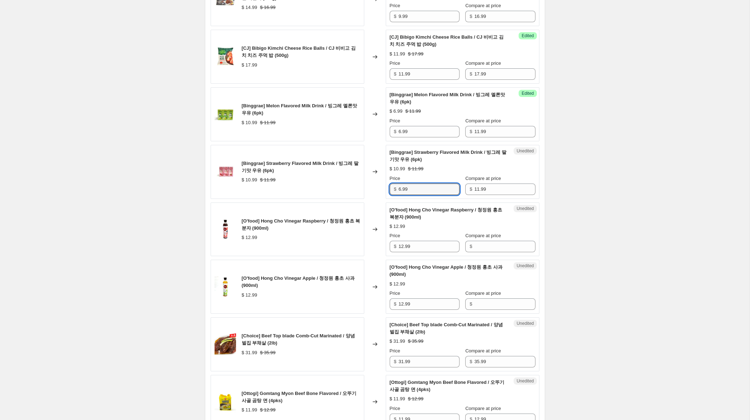
scroll to position [305, 0]
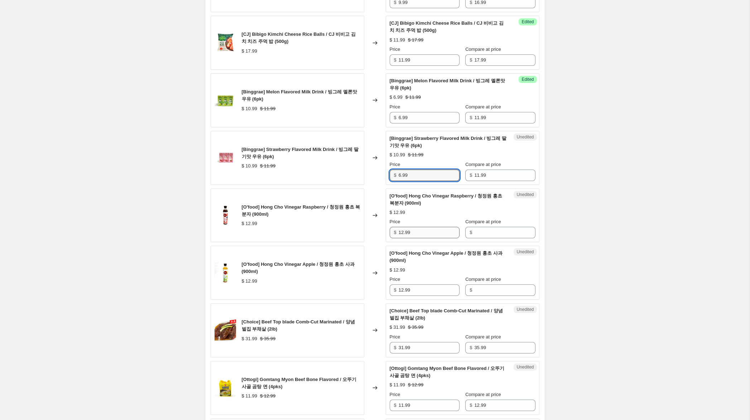
type input "6.99"
drag, startPoint x: 402, startPoint y: 231, endPoint x: 373, endPoint y: 228, distance: 29.9
click at [373, 228] on div "[O'food] Hong Cho Vinegar Raspberry / 청정원 홍초 복분자 (900ml) $ 12.99 Changed to Une…" at bounding box center [375, 216] width 329 height 54
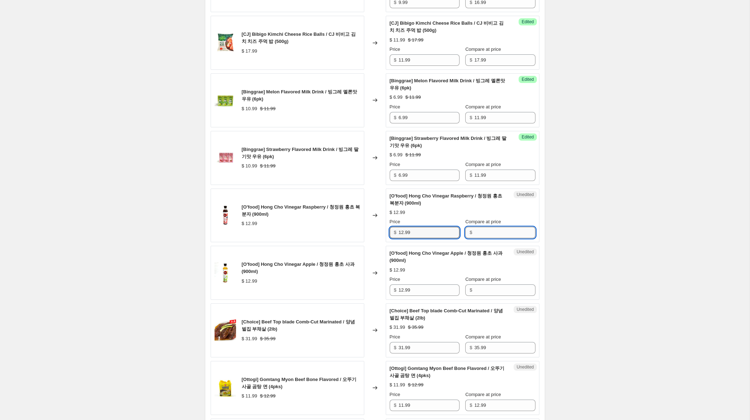
click at [480, 236] on input "Compare at price" at bounding box center [504, 232] width 61 height 11
paste input "12.99"
type input "12.99"
drag, startPoint x: 481, startPoint y: 293, endPoint x: 477, endPoint y: 291, distance: 4.5
click at [480, 292] on input "Compare at price" at bounding box center [504, 290] width 61 height 11
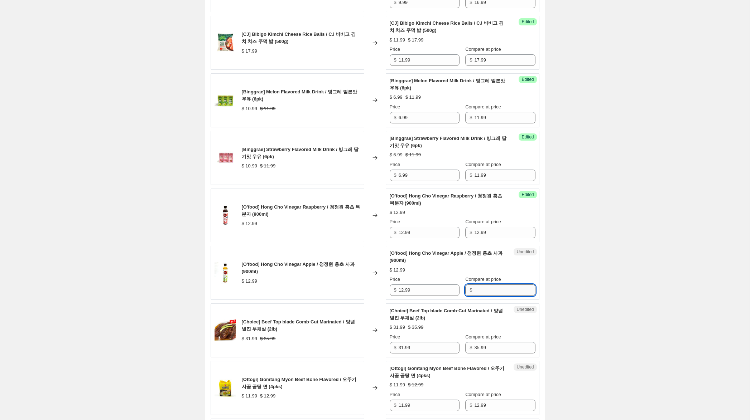
paste input "12.99"
type input "12.99"
drag, startPoint x: 402, startPoint y: 235, endPoint x: 378, endPoint y: 230, distance: 25.1
click at [378, 230] on div "[O'food] Hong Cho Vinegar Raspberry / 청정원 홍초 복분자 (900ml) $ 12.99 Changed to Suc…" at bounding box center [375, 216] width 329 height 54
type input "8.99"
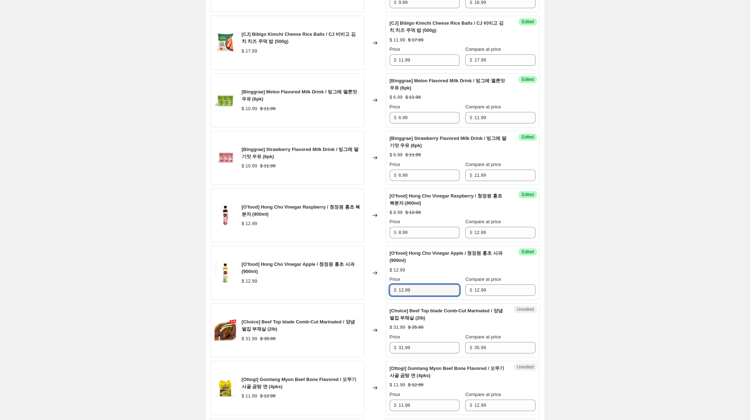
drag, startPoint x: 403, startPoint y: 291, endPoint x: 342, endPoint y: 279, distance: 62.6
click at [342, 277] on div "[O'food] Hong Cho Vinegar Apple / 청정원 홍초 사과 (900ml) $ 12.99 Changed to Success …" at bounding box center [375, 273] width 329 height 54
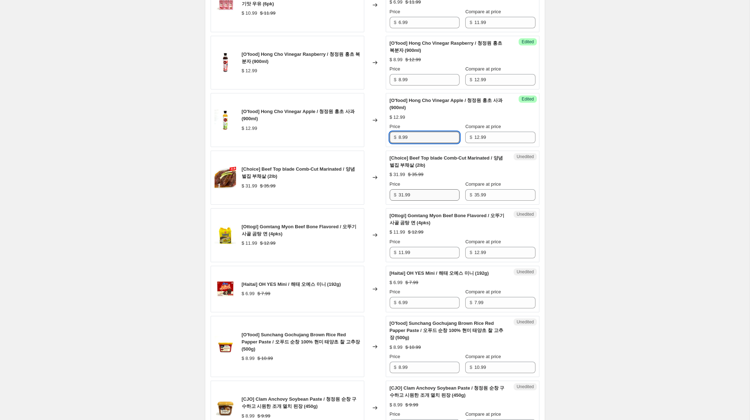
scroll to position [460, 0]
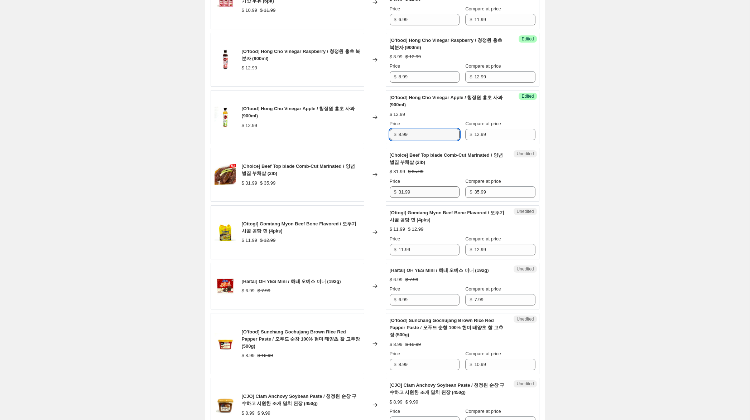
type input "8.99"
drag, startPoint x: 403, startPoint y: 192, endPoint x: 379, endPoint y: 187, distance: 25.1
click at [379, 187] on div "[Choice] Beef Top blade Comb-Cut Marinated / 양념 벌집 부채살 (2lb) $ 31.99 $ 35.99 Ch…" at bounding box center [375, 175] width 329 height 54
type input "26.99"
drag, startPoint x: 402, startPoint y: 250, endPoint x: 372, endPoint y: 246, distance: 29.7
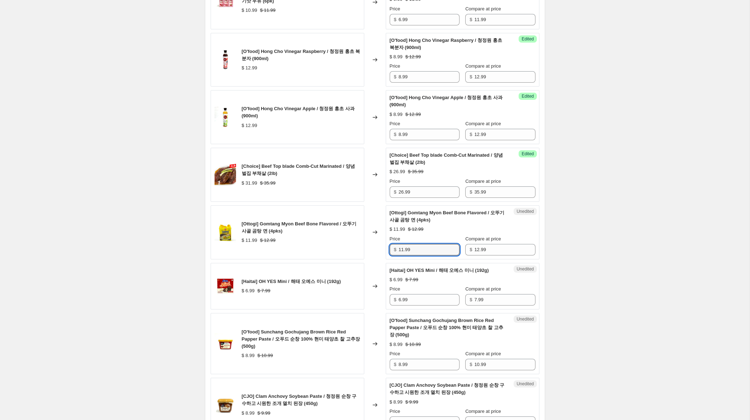
click at [372, 246] on div "[Ottogi] Gomtang Myon Beef Bone Flavored / 오뚜기 사골 곰탕 면 (4pks) $ 11.99 $ 12.99 C…" at bounding box center [375, 233] width 329 height 54
type input "6.99"
drag, startPoint x: 400, startPoint y: 301, endPoint x: 364, endPoint y: 294, distance: 37.3
click at [367, 294] on div "[Haitai] OH YES Mini / 해태 오예스 미니 (192g) $ 6.99 $ 7.99 Changed to Unedited [Hait…" at bounding box center [375, 286] width 329 height 47
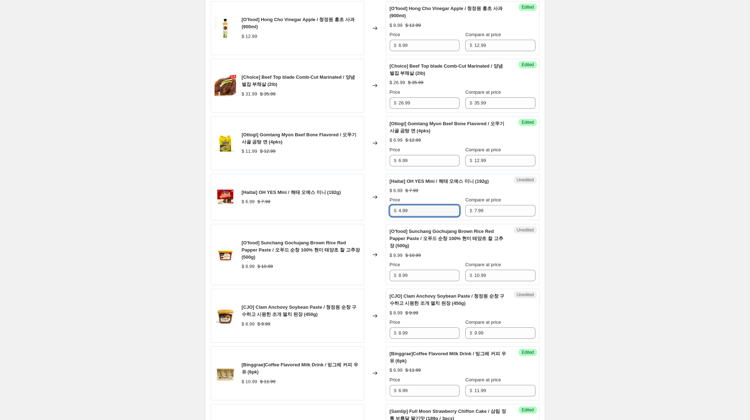
scroll to position [557, 0]
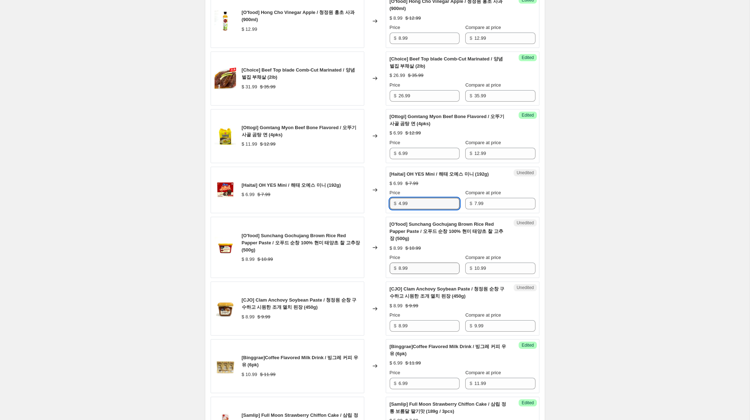
type input "4.99"
drag, startPoint x: 400, startPoint y: 268, endPoint x: 383, endPoint y: 270, distance: 17.6
click at [383, 267] on div "[O'food] Sunchang Gochujang Brown Rice Red Papper Paste / 오푸드 순창 100% 현미 태양초 찰 …" at bounding box center [375, 247] width 329 height 61
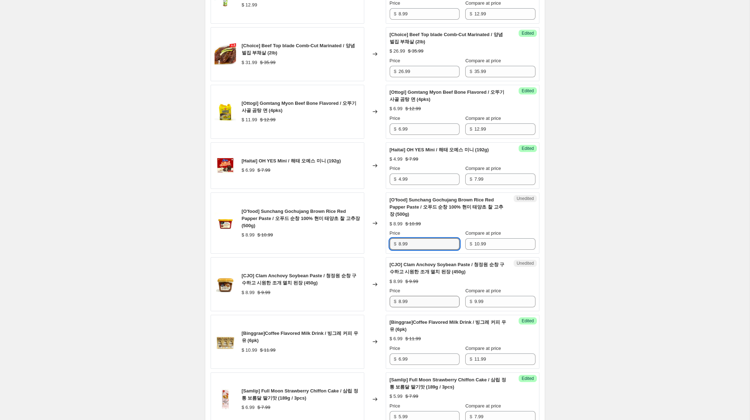
scroll to position [581, 0]
type input "7.99"
drag, startPoint x: 401, startPoint y: 302, endPoint x: 378, endPoint y: 296, distance: 24.1
click at [378, 296] on div "[CJO] Clam Anchovy Soybean Paste / 청정원 순창 구수하고 시원한 조개 멸치 된장 (450g) $ 8.99 $ 9.9…" at bounding box center [375, 285] width 329 height 54
type input "6.99"
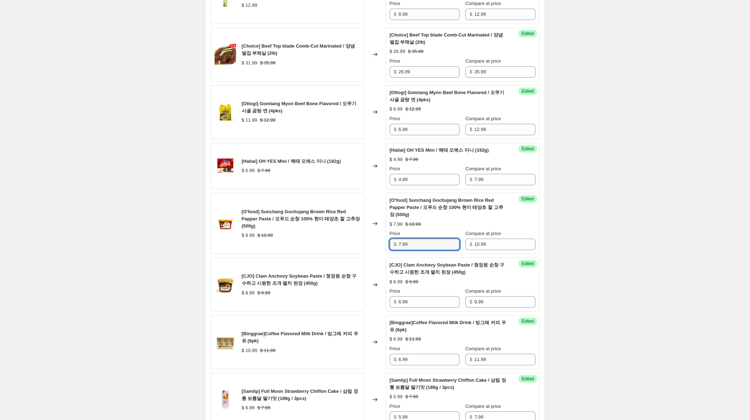
drag, startPoint x: 401, startPoint y: 246, endPoint x: 355, endPoint y: 238, distance: 46.5
click at [357, 238] on div "[O'food] Sunchang Gochujang Brown Rice Red Papper Paste / 오푸드 순창 100% 현미 태양초 찰 …" at bounding box center [375, 223] width 329 height 61
type input "6.99"
click at [140, 290] on div "Create new price change job. This page is ready Create new price change job Dra…" at bounding box center [374, 252] width 749 height 1666
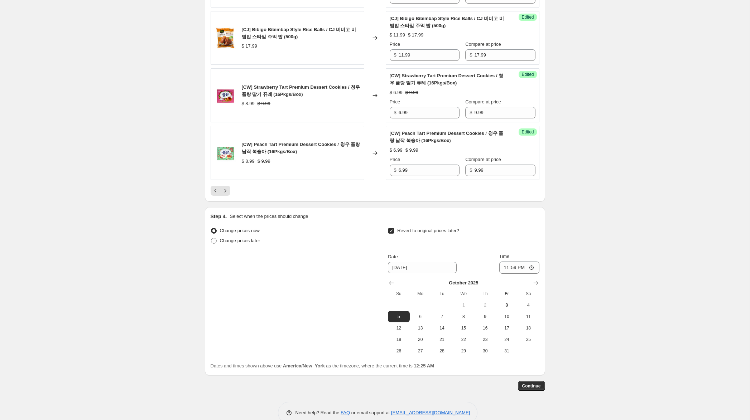
scroll to position [1245, 0]
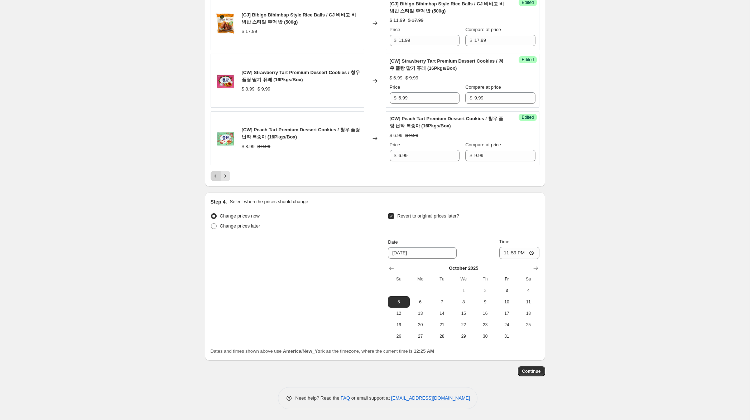
click at [214, 177] on icon "Previous" at bounding box center [215, 176] width 7 height 7
click at [227, 178] on icon "Next" at bounding box center [225, 176] width 7 height 7
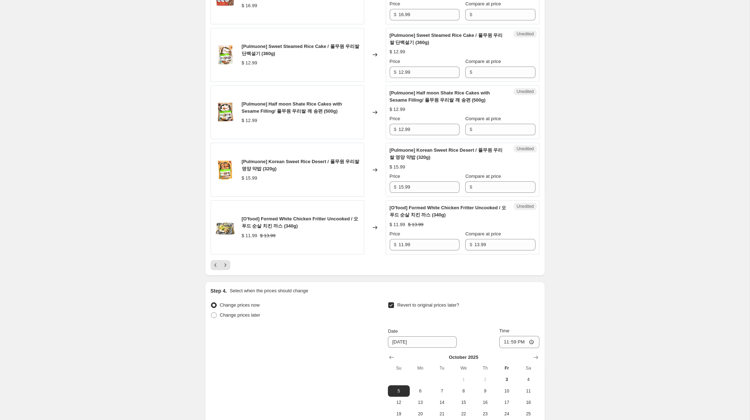
scroll to position [1148, 0]
drag, startPoint x: 402, startPoint y: 254, endPoint x: 354, endPoint y: 246, distance: 48.6
click at [354, 246] on div "[O'food] Formed White Chicken Fritter Uncooked / 오푸드 순살 치킨 까스 (340g) $ 11.99 $ …" at bounding box center [375, 229] width 329 height 54
type input "9.99"
drag, startPoint x: 409, startPoint y: 196, endPoint x: 366, endPoint y: 184, distance: 45.0
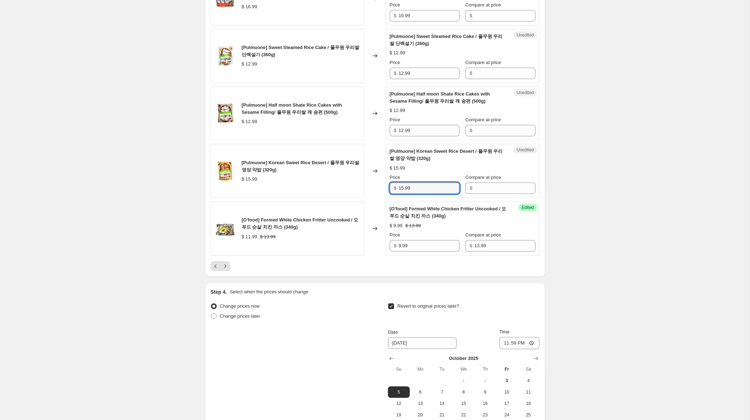
click at [366, 184] on div "[Pulmuone] Korean Sweet Rice Desert / 풀무원 우리쌀 영양 약밥 (320g) $ 15.99 Changed to U…" at bounding box center [375, 171] width 329 height 54
drag, startPoint x: 479, startPoint y: 194, endPoint x: 478, endPoint y: 190, distance: 4.5
click at [479, 194] on input "Compare at price" at bounding box center [504, 188] width 61 height 11
paste input "15.99"
type input "15.99"
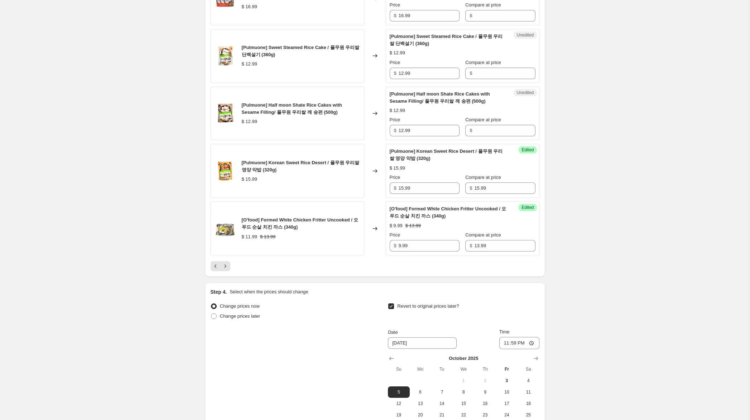
click at [480, 131] on div "Compare at price $" at bounding box center [500, 126] width 70 height 20
drag, startPoint x: 414, startPoint y: 135, endPoint x: 423, endPoint y: 142, distance: 11.5
click at [362, 130] on div "[Pulmuone] Half moon Shate Rice Cakes with Sesame Filling/ 풀무원 우리쌀 깨 송편 (500g) …" at bounding box center [375, 114] width 329 height 54
click at [490, 136] on input "Compare at price" at bounding box center [504, 130] width 61 height 11
paste input "12.99"
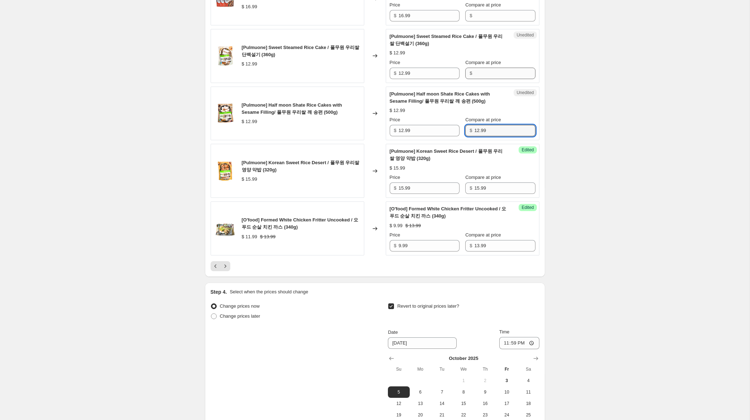
type input "12.99"
click at [492, 79] on input "Compare at price" at bounding box center [504, 73] width 61 height 11
paste input "12.99"
type input "12.99"
drag, startPoint x: 403, startPoint y: 80, endPoint x: 356, endPoint y: 72, distance: 47.9
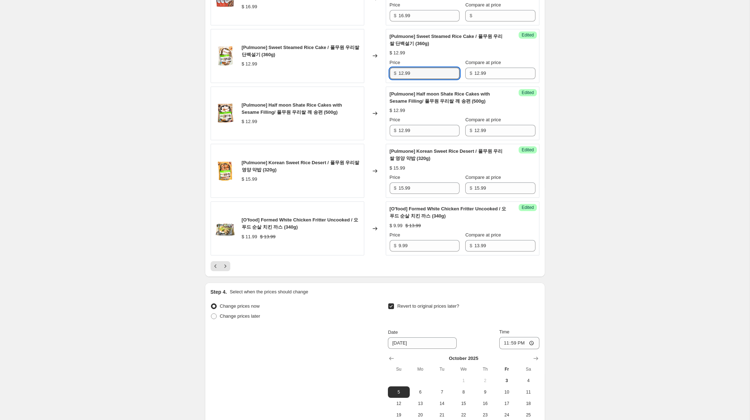
click at [360, 72] on div "[Pulmuone] Sweet Steamed Rice Cake / 풀무원 우리쌀 단백설기 (360g) $ 12.99 Changed to Suc…" at bounding box center [375, 56] width 329 height 54
type input "8.99"
drag, startPoint x: 403, startPoint y: 138, endPoint x: 334, endPoint y: 129, distance: 70.1
click at [335, 126] on div "[Pulmuone] Half moon Shate Rice Cakes with Sesame Filling/ 풀무원 우리쌀 깨 송편 (500g) …" at bounding box center [375, 114] width 329 height 54
type input "8.99"
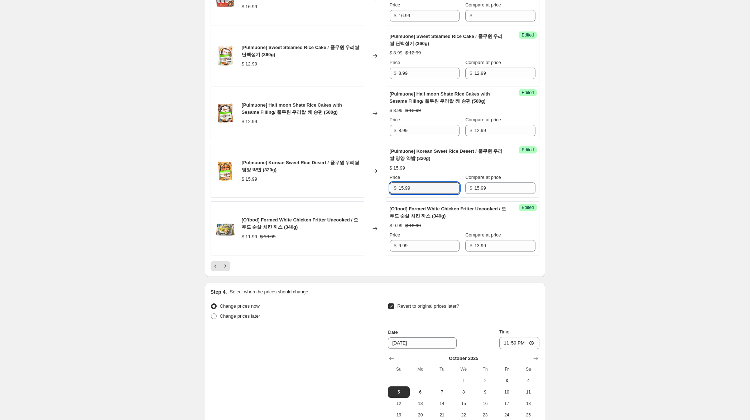
drag, startPoint x: 403, startPoint y: 196, endPoint x: 409, endPoint y: 224, distance: 28.5
click at [401, 194] on input "15.99" at bounding box center [428, 188] width 61 height 11
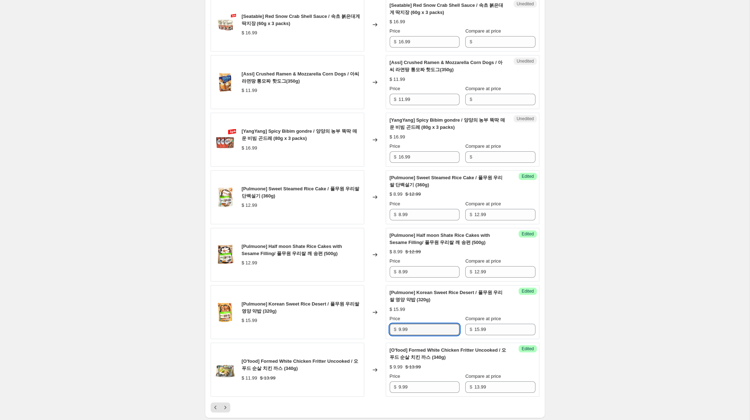
scroll to position [1004, 0]
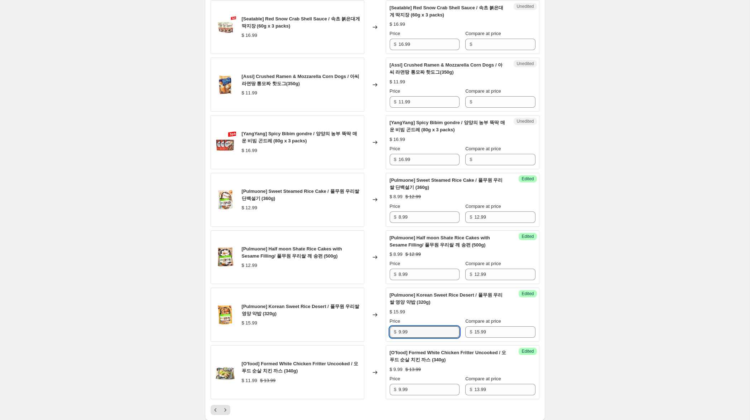
type input "9.99"
drag, startPoint x: 398, startPoint y: 163, endPoint x: 372, endPoint y: 159, distance: 26.0
click at [372, 159] on div "[YangYang] Spicy Bibim gondre / 양양의 농부 뚝딱 매운 비빔 곤드레 (80g x 3 packs) $ 16.99 Cha…" at bounding box center [375, 142] width 329 height 54
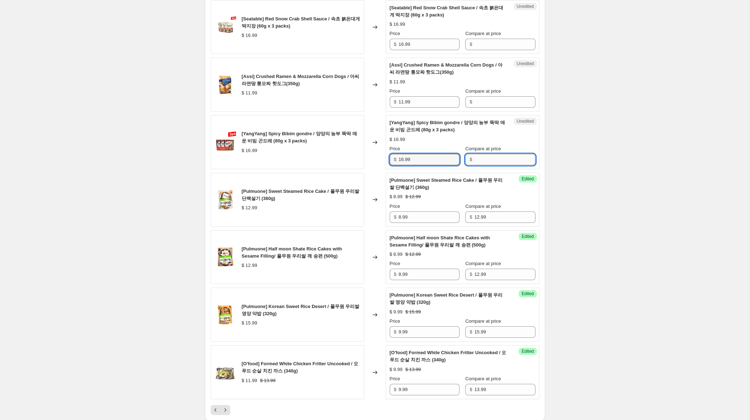
click at [486, 165] on input "Compare at price" at bounding box center [504, 159] width 61 height 11
paste input "16.99"
type input "16.99"
drag, startPoint x: 403, startPoint y: 166, endPoint x: 384, endPoint y: 163, distance: 19.4
click at [384, 163] on div "[YangYang] Spicy Bibim gondre / 양양의 농부 뚝딱 매운 비빔 곤드레 (80g x 3 packs) $ 16.99 Cha…" at bounding box center [375, 142] width 329 height 54
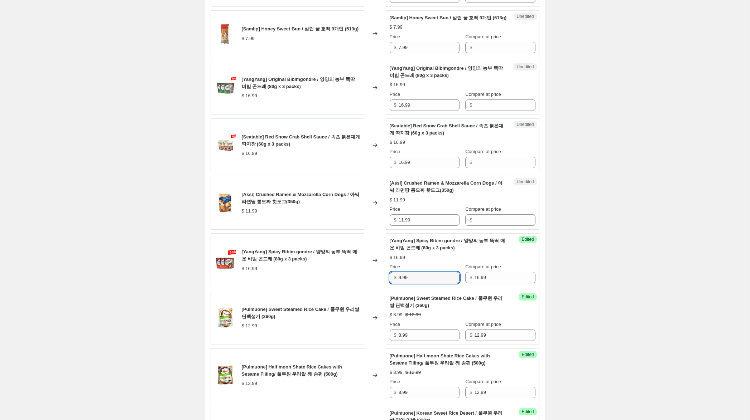
scroll to position [883, 0]
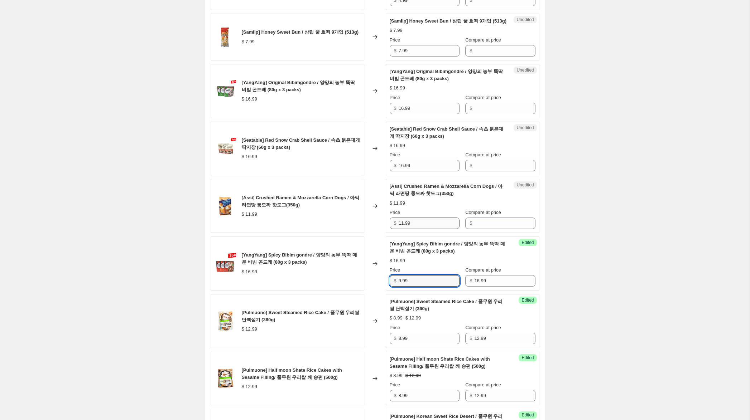
type input "9.99"
drag, startPoint x: 405, startPoint y: 227, endPoint x: 420, endPoint y: 226, distance: 15.1
click at [338, 216] on div "[Assi] Crushed Ramen & Mozzarella Corn Dogs / 아씨 라면땅 통모짜 핫도그(350g) $ 11.99 Chan…" at bounding box center [375, 206] width 329 height 54
drag, startPoint x: 472, startPoint y: 229, endPoint x: 429, endPoint y: 230, distance: 43.3
click at [470, 226] on span "$" at bounding box center [470, 223] width 3 height 5
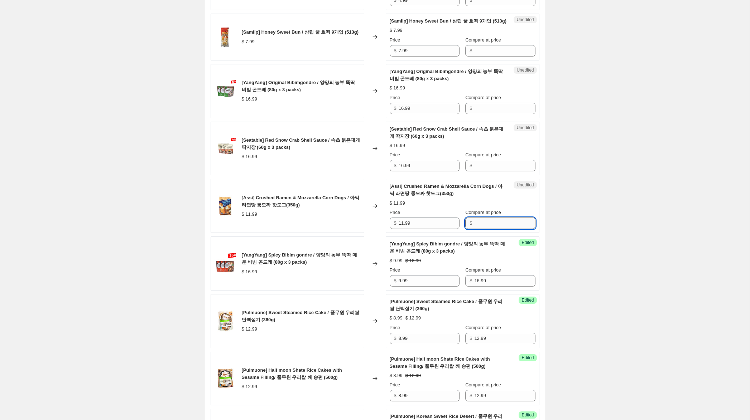
click at [485, 229] on input "Compare at price" at bounding box center [504, 223] width 61 height 11
paste input "11.99"
type input "11.99"
drag, startPoint x: 402, startPoint y: 230, endPoint x: 343, endPoint y: 221, distance: 60.1
click at [344, 221] on div "[Assi] Crushed Ramen & Mozzarella Corn Dogs / 아씨 라면땅 통모짜 핫도그(350g) $ 11.99 Chan…" at bounding box center [375, 206] width 329 height 54
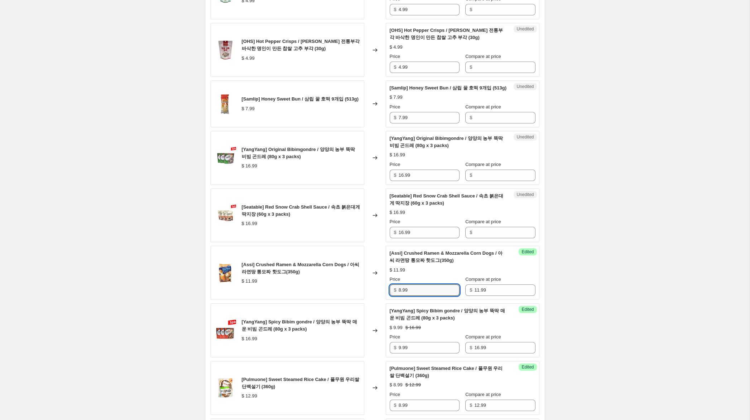
scroll to position [804, 0]
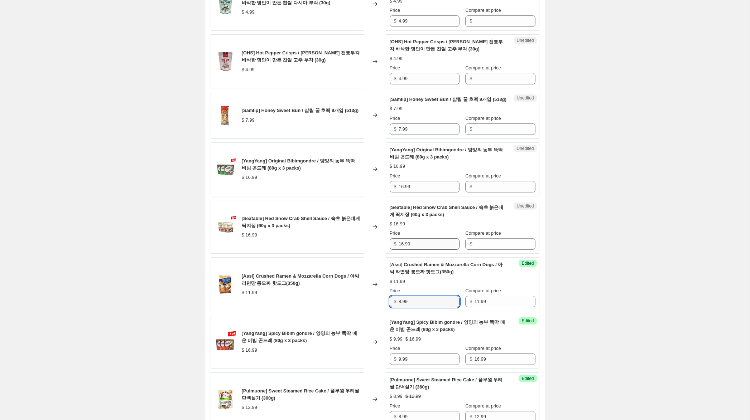
type input "8.99"
drag, startPoint x: 434, startPoint y: 252, endPoint x: 390, endPoint y: 243, distance: 44.6
click at [343, 240] on div "[Seatable] Red Snow Crab Shell Sauce / 속초 붉은대게 딱지장 (60g x 3 packs) $ 16.99 Chan…" at bounding box center [375, 227] width 329 height 54
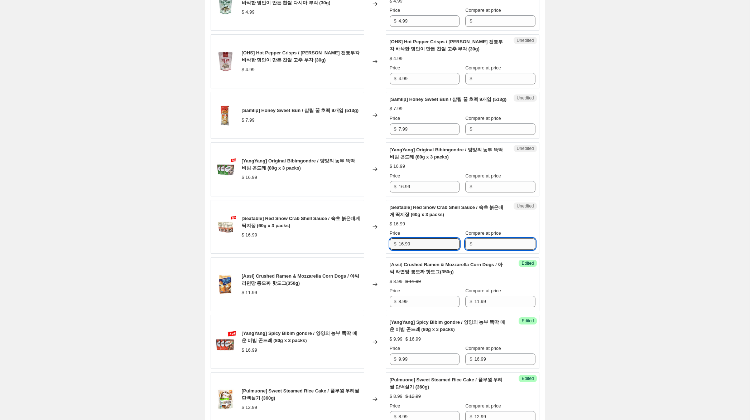
click at [483, 250] on input "Compare at price" at bounding box center [504, 243] width 61 height 11
paste input "16.99"
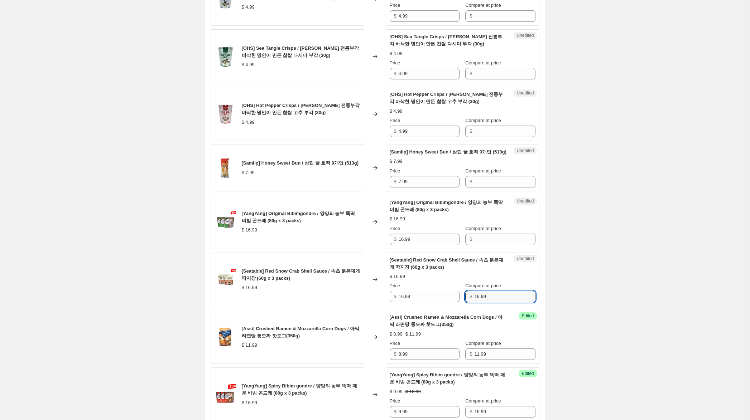
scroll to position [754, 0]
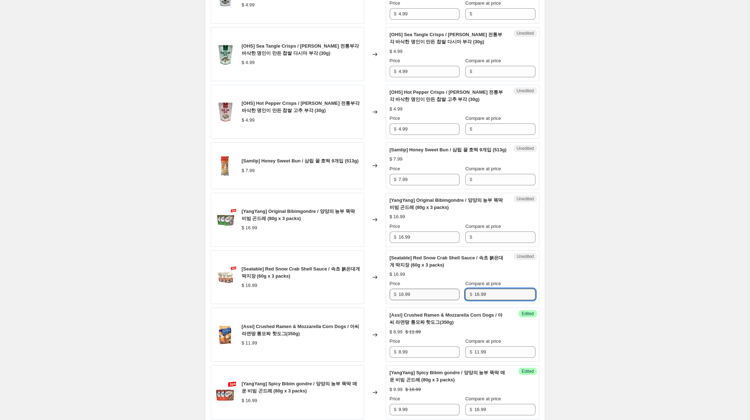
type input "16.99"
drag, startPoint x: 402, startPoint y: 301, endPoint x: 375, endPoint y: 299, distance: 27.7
click at [375, 299] on div "[Seatable] Red Snow Crab Shell Sauce / 속초 붉은대게 딱지장 (60g x 3 packs) $ 16.99 Chan…" at bounding box center [375, 278] width 329 height 54
type input "9.99"
click at [483, 243] on input "Compare at price" at bounding box center [504, 237] width 61 height 11
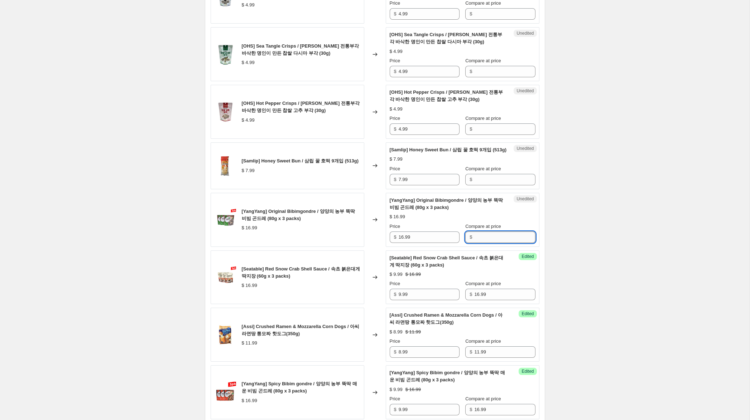
paste input "16.99"
type input "16.99"
drag, startPoint x: 402, startPoint y: 243, endPoint x: 380, endPoint y: 238, distance: 23.1
click at [380, 238] on div "[YangYang] Original Bibimgondre / 양양의 농부 뚝딱 비빔 곤드레 (80g x 3 packs) $ 16.99 Chan…" at bounding box center [375, 220] width 329 height 54
type input "9.99"
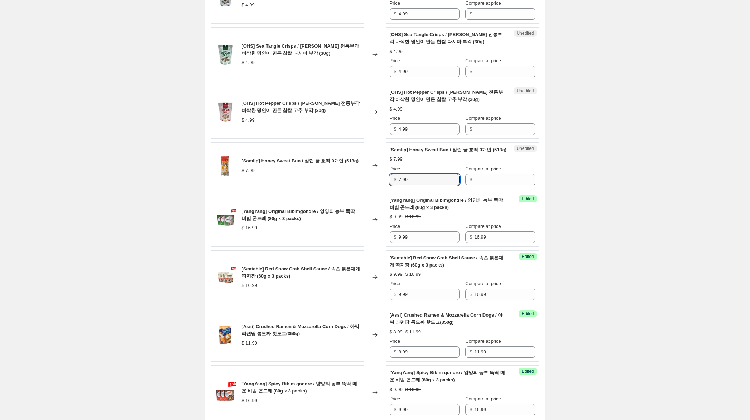
drag, startPoint x: 399, startPoint y: 185, endPoint x: 363, endPoint y: 181, distance: 36.8
click at [363, 181] on div "[Samlip] Honey Sweet Bun / 삼립 꿀 호떡 9개입 (513g) $ 7.99 Changed to Unedited [Samli…" at bounding box center [375, 165] width 329 height 47
drag, startPoint x: 509, startPoint y: 188, endPoint x: 501, endPoint y: 189, distance: 8.7
click at [505, 185] on input "Compare at price" at bounding box center [504, 179] width 61 height 11
paste input "7.99"
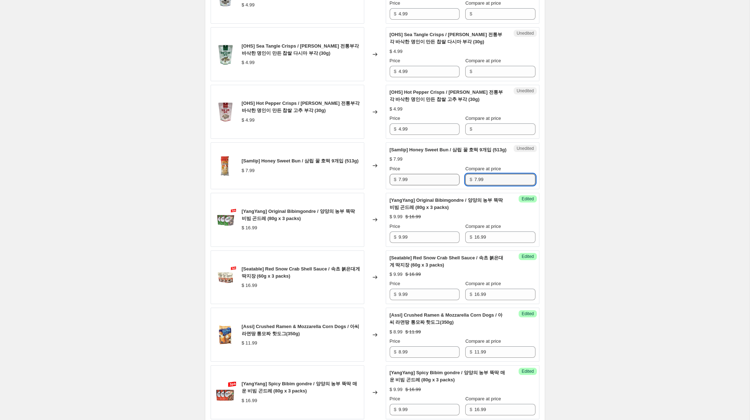
type input "7.99"
drag, startPoint x: 402, startPoint y: 187, endPoint x: 365, endPoint y: 179, distance: 37.4
click at [365, 179] on div "[Samlip] Honey Sweet Bun / 삼립 꿀 호떡 9개입 (513g) $ 7.99 Changed to Success Edited …" at bounding box center [375, 165] width 329 height 47
type input "5.99"
drag, startPoint x: 413, startPoint y: 128, endPoint x: 380, endPoint y: 121, distance: 34.4
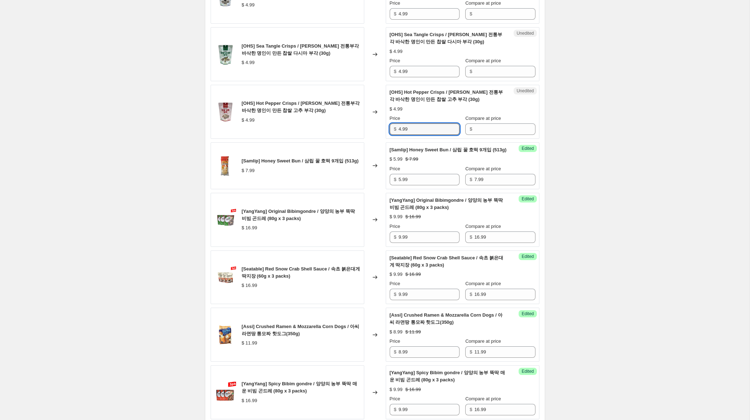
click at [380, 121] on div "[OHS] Hot Pepper Crisps / 오희숙 전통부각 바삭한 명인이 만든 찹쌀 고추 부각 (30g) $ 4.99 Changed to …" at bounding box center [375, 112] width 329 height 54
click at [512, 131] on input "Compare at price" at bounding box center [504, 129] width 61 height 11
paste input "4.99"
type input "4.99"
click at [502, 69] on input "Compare at price" at bounding box center [504, 71] width 61 height 11
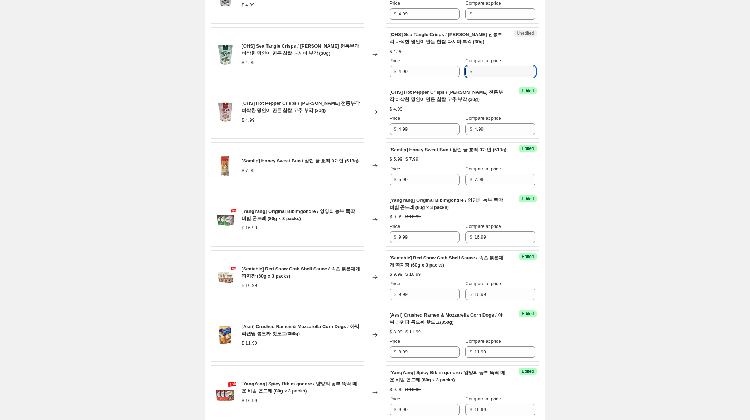
paste input "4.99"
type input "4.99"
click at [498, 19] on input "Compare at price" at bounding box center [504, 13] width 61 height 11
paste input "4.99"
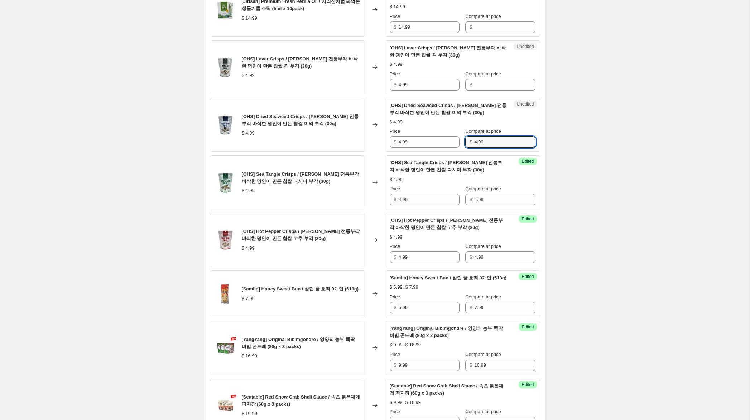
scroll to position [623, 0]
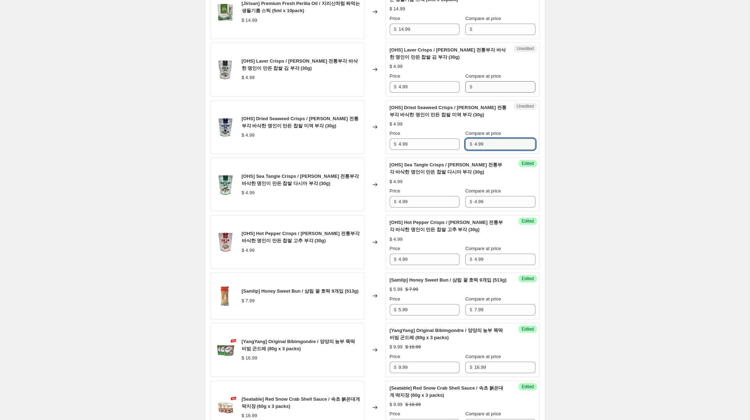
type input "4.99"
drag, startPoint x: 493, startPoint y: 84, endPoint x: 468, endPoint y: 84, distance: 24.7
click at [493, 84] on input "Compare at price" at bounding box center [504, 86] width 61 height 11
paste input "4.99"
type input "4.99"
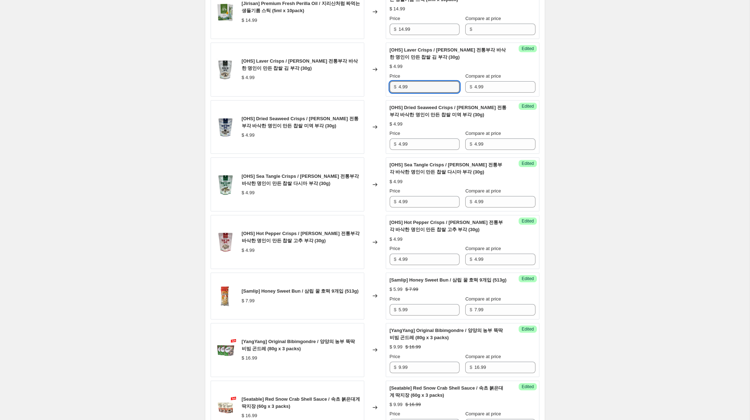
drag, startPoint x: 402, startPoint y: 87, endPoint x: 359, endPoint y: 84, distance: 42.7
click at [362, 76] on div "[OHS] Laver Crisps / 오희숙 전통부각 바삭한 명인이 만든 찹쌀 김 부각 (30g) $ 4.99 Changed to Succes…" at bounding box center [375, 70] width 329 height 54
type input "2.99"
drag, startPoint x: 388, startPoint y: 144, endPoint x: 378, endPoint y: 155, distance: 15.0
click at [381, 144] on div "[OHS] Dried Seaweed Crisps / 오희숙 전통부각 바삭한 명인이 만든 찹쌀 미역 부각 (30g) $ 4.99 Changed …" at bounding box center [375, 127] width 329 height 54
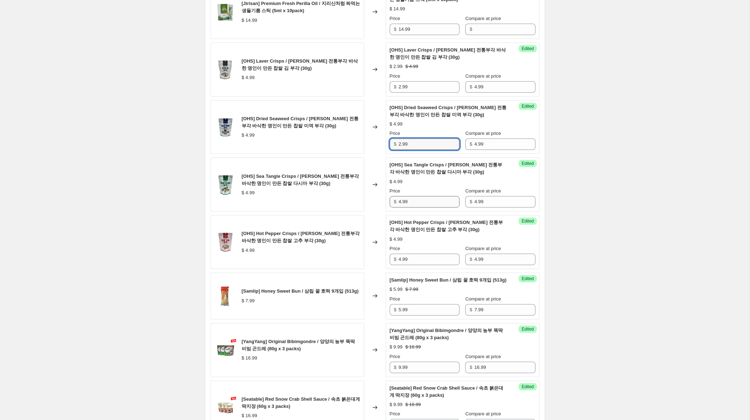
type input "2.99"
drag, startPoint x: 401, startPoint y: 204, endPoint x: 368, endPoint y: 200, distance: 33.5
click at [371, 198] on div "[OHS] Sea Tangle Crisps / 오희숙 전통부각 바삭한 명인이 만든 찹쌀 다시마 부각 (30g) $ 4.99 Changed to…" at bounding box center [375, 185] width 329 height 54
type input "2.99"
drag, startPoint x: 402, startPoint y: 258, endPoint x: 338, endPoint y: 246, distance: 64.9
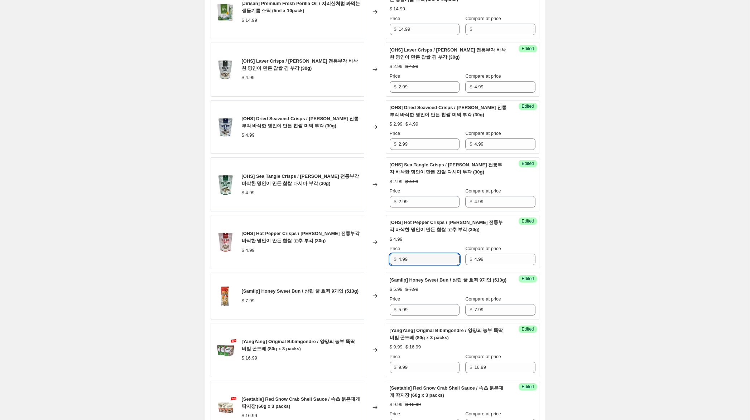
click at [338, 246] on div "[OHS] Hot Pepper Crisps / 오희숙 전통부각 바삭한 명인이 만든 찹쌀 고추 부각 (30g) $ 4.99 Changed to …" at bounding box center [375, 242] width 329 height 54
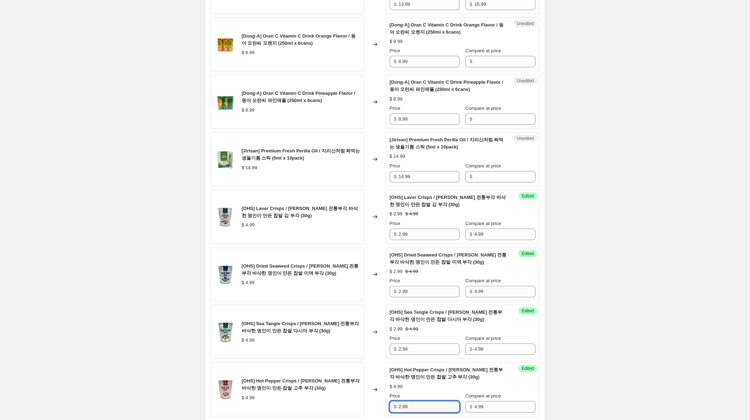
scroll to position [473, 0]
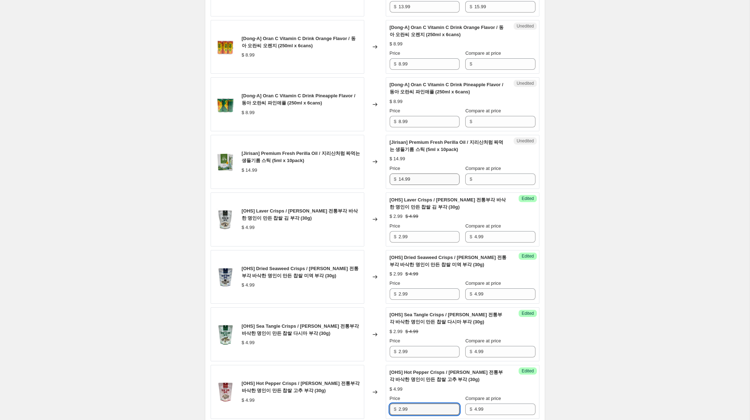
type input "2.99"
drag, startPoint x: 399, startPoint y: 177, endPoint x: 378, endPoint y: 175, distance: 20.9
click at [378, 175] on div "[Jirisan] Premium Fresh Perilla Oil / 지리산처럼 짜먹는 생들기름 스틱 (5ml x 10pack) $ 14.99 …" at bounding box center [375, 162] width 329 height 54
drag, startPoint x: 483, startPoint y: 181, endPoint x: 438, endPoint y: 180, distance: 45.5
click at [481, 180] on input "Compare at price" at bounding box center [504, 179] width 61 height 11
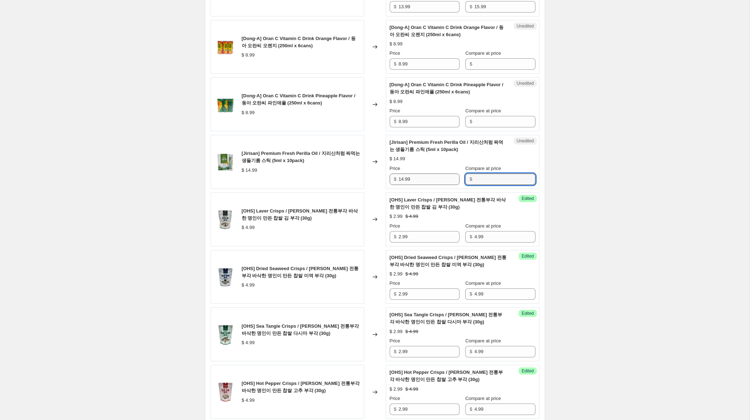
paste input "14.99"
type input "14.99"
drag, startPoint x: 402, startPoint y: 179, endPoint x: 309, endPoint y: 157, distance: 95.7
click at [309, 157] on div "[Jirisan] Premium Fresh Perilla Oil / 지리산처럼 짜먹는 생들기름 스틱 (5ml x 10pack) $ 14.99 …" at bounding box center [375, 162] width 329 height 54
type input "9.99"
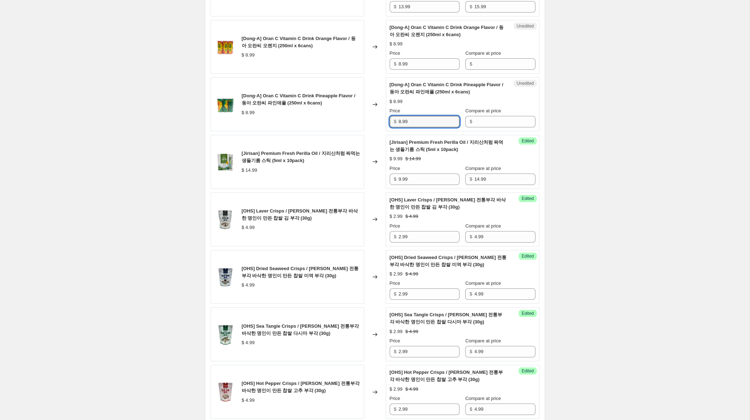
drag, startPoint x: 402, startPoint y: 118, endPoint x: 386, endPoint y: 95, distance: 28.4
click at [356, 106] on div "[Dong-A] Oran C Vitamin C Drink Pineapple Flavor / 동아 오란씨 파인애플 (250ml x 6cans) …" at bounding box center [375, 104] width 329 height 54
drag, startPoint x: 487, startPoint y: 63, endPoint x: 484, endPoint y: 87, distance: 24.2
click at [487, 63] on input "Compare at price" at bounding box center [504, 63] width 61 height 11
paste input "8.99"
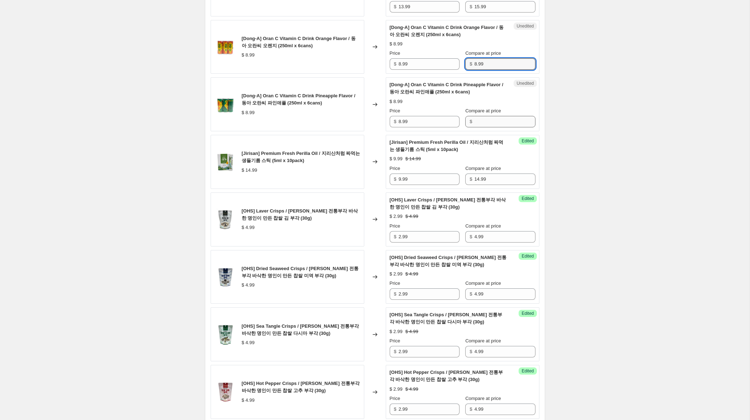
type input "8.99"
click at [482, 115] on div "Compare at price $" at bounding box center [500, 117] width 70 height 20
paste input "8.99"
type input "8.99"
drag, startPoint x: 401, startPoint y: 65, endPoint x: 355, endPoint y: 54, distance: 47.0
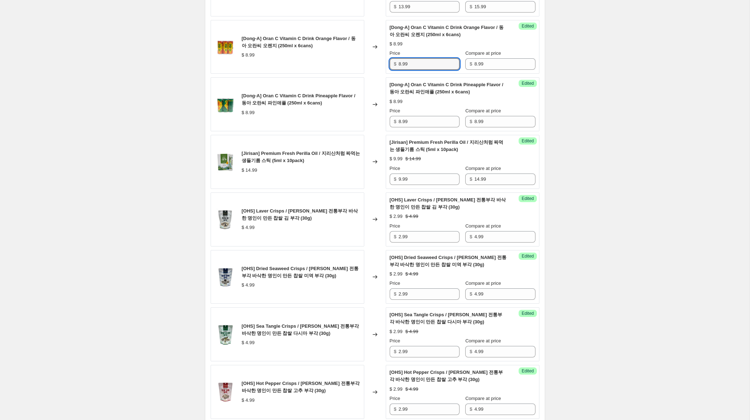
click at [356, 54] on div "[Dong-A] Oran C Vitamin C Drink Orange Flavor / 동아 오란씨 오렌지 (250ml x 6cans) $ 8.…" at bounding box center [375, 47] width 329 height 54
type input "6.99"
drag, startPoint x: 402, startPoint y: 122, endPoint x: 328, endPoint y: 97, distance: 78.2
click at [327, 96] on div "[Dong-A] Oran C Vitamin C Drink Pineapple Flavor / 동아 오란씨 파인애플 (250ml x 6cans) …" at bounding box center [375, 104] width 329 height 54
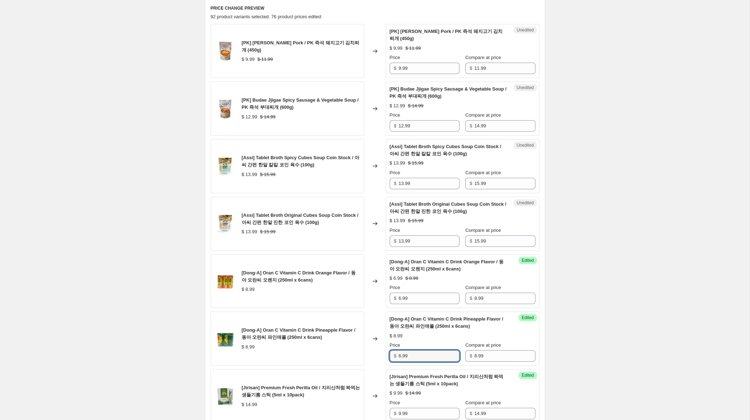
scroll to position [234, 0]
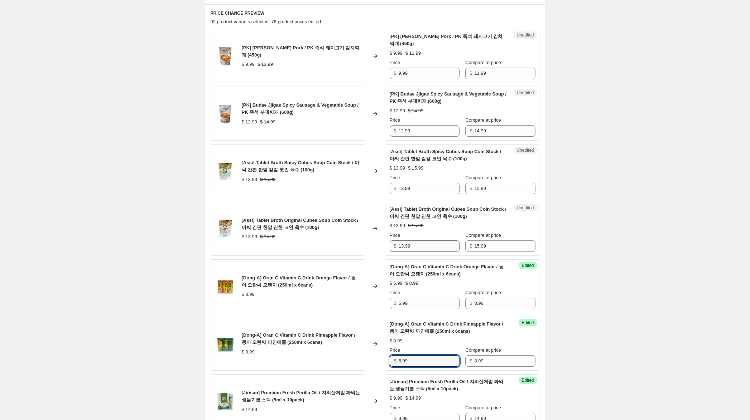
type input "6.99"
drag, startPoint x: 401, startPoint y: 243, endPoint x: 374, endPoint y: 240, distance: 27.1
click at [374, 240] on div "[Assi] Tablet Broth Original Cubes Soup Coin Stock / 아씨 간편 한알 진한 코인 육수 (100g) $…" at bounding box center [375, 229] width 329 height 54
click at [418, 244] on input "13.99" at bounding box center [428, 246] width 61 height 11
click at [403, 246] on input "13.99" at bounding box center [428, 246] width 61 height 11
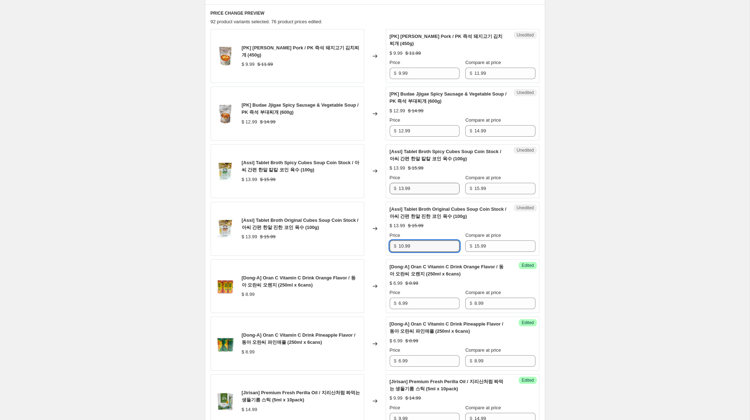
type input "10.99"
click at [403, 189] on input "13.99" at bounding box center [428, 188] width 61 height 11
type input "10.99"
drag, startPoint x: 403, startPoint y: 131, endPoint x: 398, endPoint y: 129, distance: 5.8
click at [398, 129] on div "$ 12.99" at bounding box center [425, 130] width 70 height 11
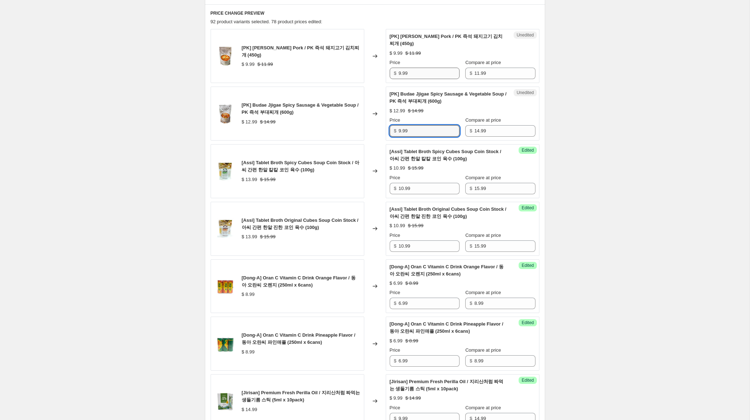
scroll to position [231, 0]
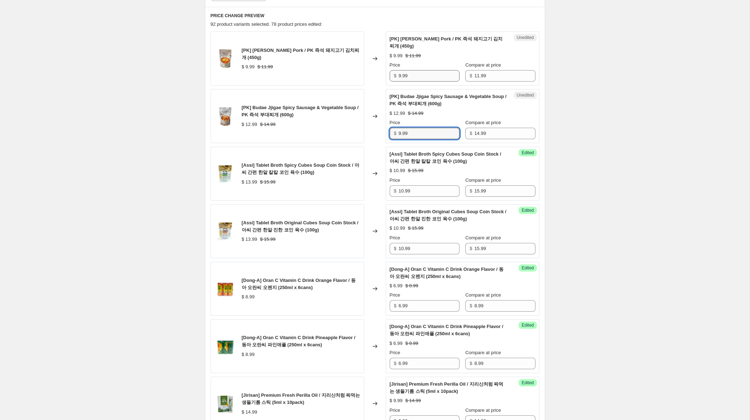
type input "9.99"
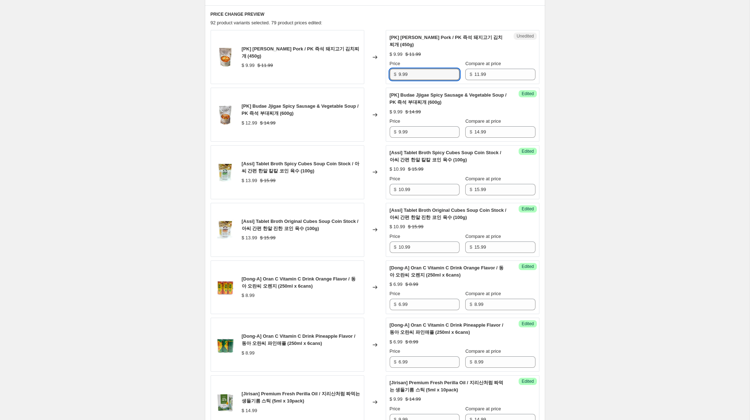
drag, startPoint x: 401, startPoint y: 76, endPoint x: 390, endPoint y: 74, distance: 11.3
click at [390, 73] on div "$ 9.99" at bounding box center [425, 74] width 70 height 11
type input "8.99"
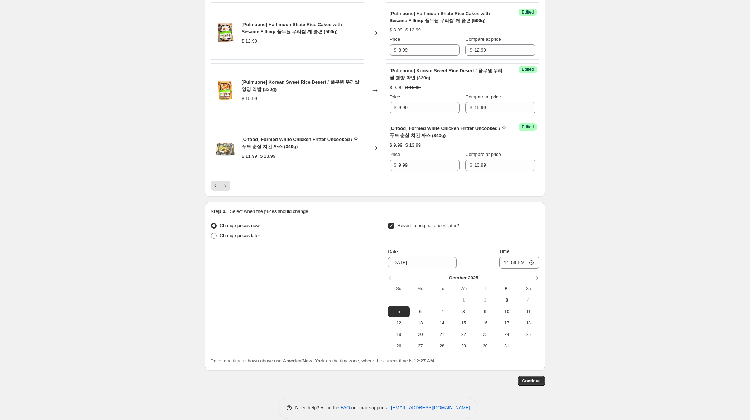
scroll to position [1245, 0]
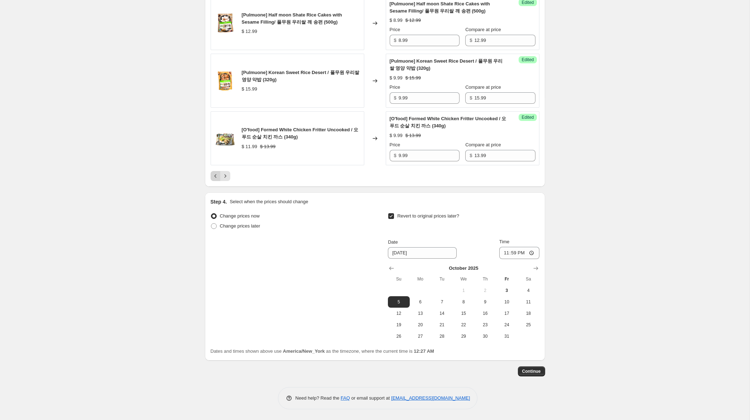
click at [214, 175] on icon "Previous" at bounding box center [215, 176] width 7 height 7
click at [215, 177] on icon "Previous" at bounding box center [215, 176] width 7 height 7
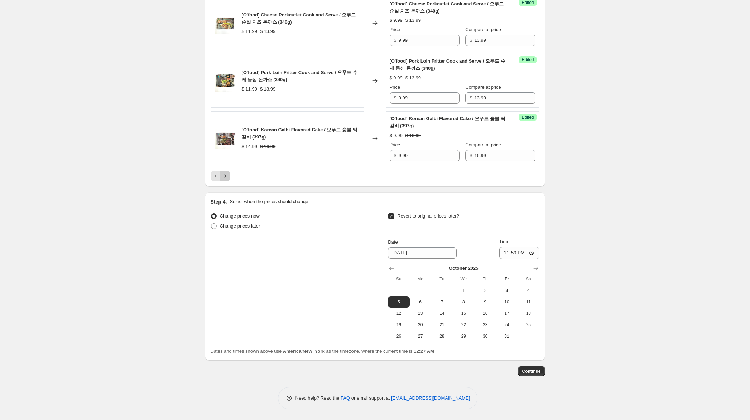
click at [227, 179] on icon "Next" at bounding box center [225, 176] width 7 height 7
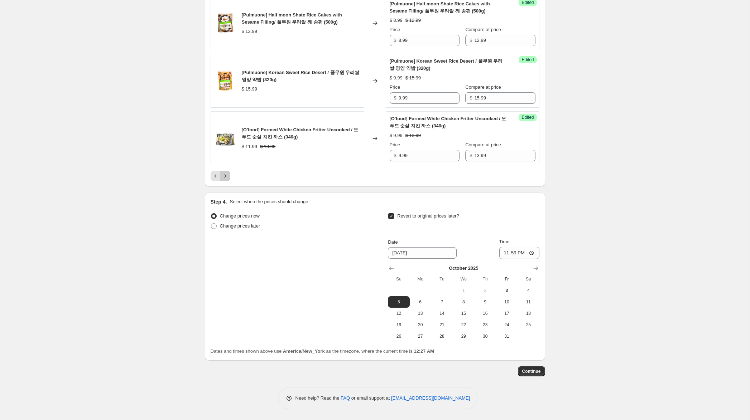
click at [227, 179] on icon "Next" at bounding box center [225, 176] width 7 height 7
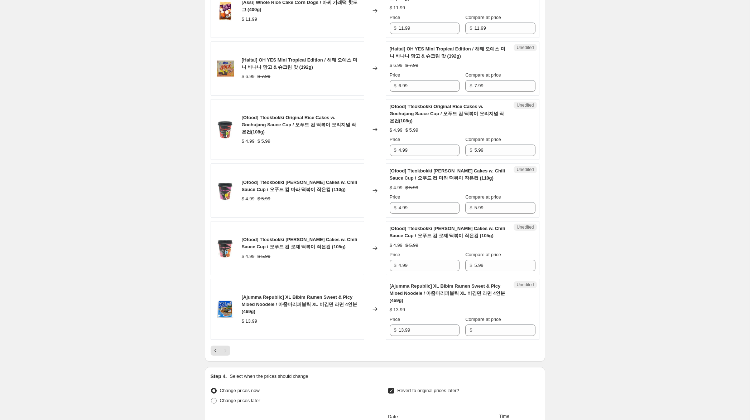
scroll to position [614, 0]
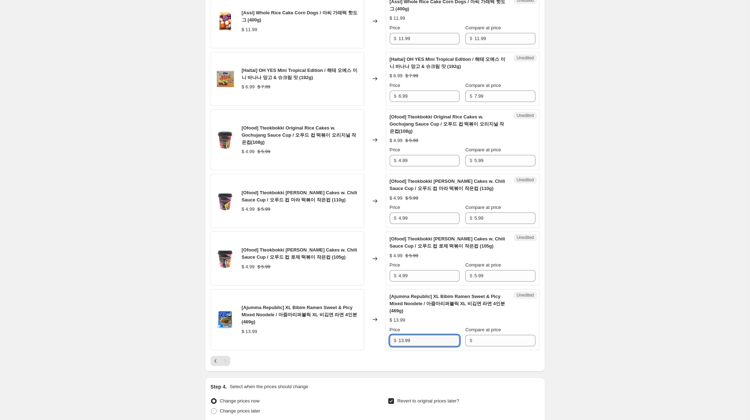
drag, startPoint x: 409, startPoint y: 342, endPoint x: 373, endPoint y: 336, distance: 35.8
click at [373, 336] on div "[Ajumma Republic] XL Bibim Ramen Sweet & Picy Mixed Noodele / 아줌마리퍼블릭 XL 비김면 라면…" at bounding box center [375, 319] width 329 height 61
drag, startPoint x: 498, startPoint y: 340, endPoint x: 481, endPoint y: 337, distance: 17.0
click at [497, 339] on input "Compare at price" at bounding box center [504, 340] width 61 height 11
paste input "13.99"
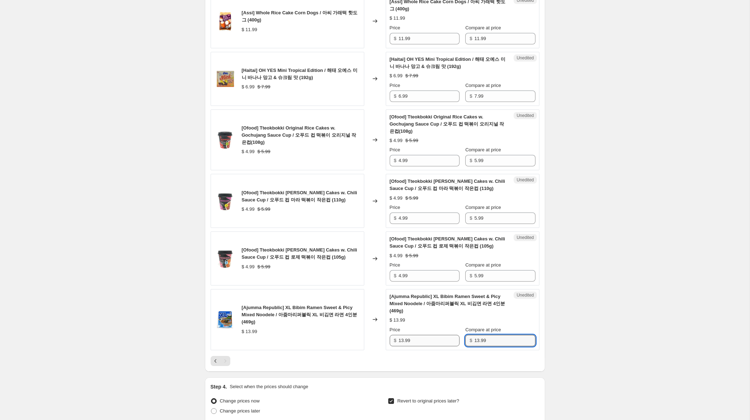
type input "13.99"
drag, startPoint x: 403, startPoint y: 343, endPoint x: 354, endPoint y: 328, distance: 51.4
click at [366, 332] on div "[Ajumma Republic] XL Bibim Ramen Sweet & Picy Mixed Noodele / 아줌마리퍼블릭 XL 비김면 라면…" at bounding box center [375, 319] width 329 height 61
type input "8.99"
drag, startPoint x: 401, startPoint y: 277, endPoint x: 385, endPoint y: 273, distance: 16.9
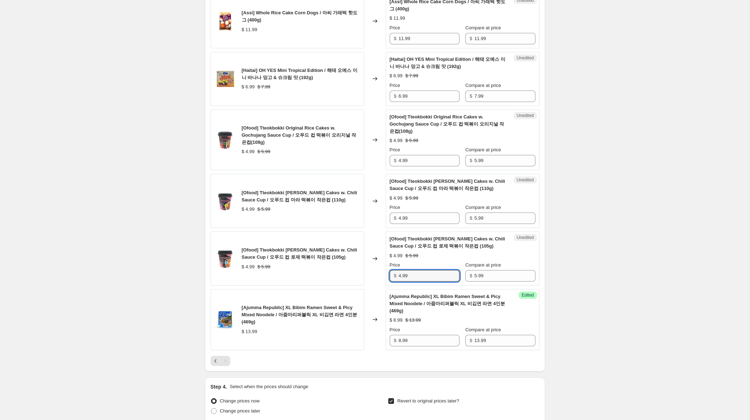
click at [387, 273] on div "Unedited [Ofood] Tteokbokki Rose Rice Cakes w. Chili Sauce Cup / 오푸드 컵 로제 떡볶이 …" at bounding box center [463, 259] width 154 height 54
type input "2.99"
drag, startPoint x: 395, startPoint y: 216, endPoint x: 368, endPoint y: 205, distance: 28.9
click at [368, 205] on div "[Ofood] Tteokbokki Mala Rice Cakes w. Chili Sauce Cup / 오푸드 컵 마라 떡볶이 작은컵 (110g…" at bounding box center [375, 201] width 329 height 54
type input "2.99"
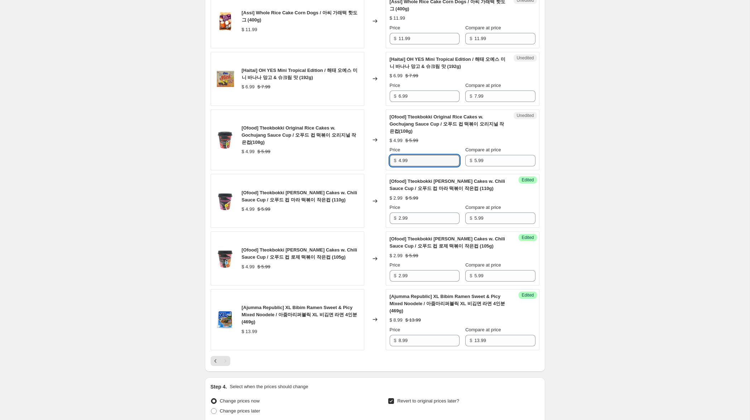
drag, startPoint x: 399, startPoint y: 161, endPoint x: 367, endPoint y: 155, distance: 32.7
click at [367, 155] on div "[Ofood] Tteokbokki Original Rice Cakes w. Gochujang Sauce Cup / 오푸드 컵 떡볶이 오리지널…" at bounding box center [375, 140] width 329 height 61
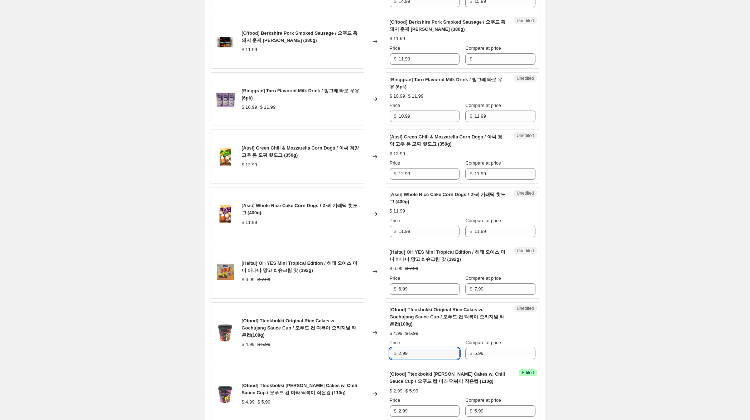
scroll to position [421, 0]
type input "2.99"
drag, startPoint x: 401, startPoint y: 290, endPoint x: 368, endPoint y: 284, distance: 32.7
click at [368, 284] on div "[Haitai] OH YES Mini Tropical Edition / 해태 오예스 미니 바나나 망고 & 슈크림 맛 (192g) $ 6.99 …" at bounding box center [375, 272] width 329 height 54
type input "4.99"
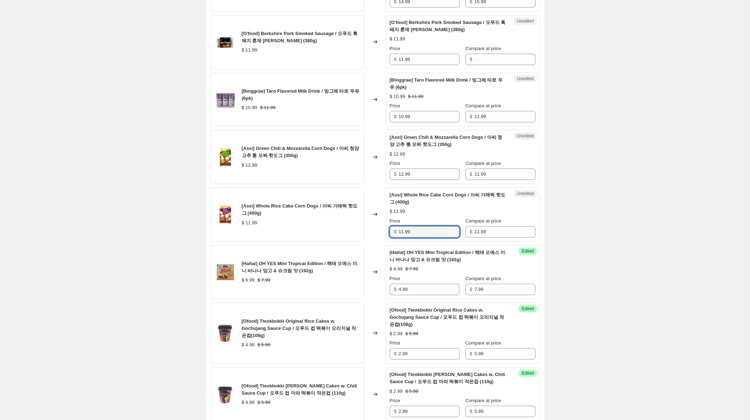
drag, startPoint x: 403, startPoint y: 232, endPoint x: 373, endPoint y: 229, distance: 29.5
click at [373, 229] on div "[Assi] Whole Rice Cake Corn Dogs / 아씨 가래떡 핫도그 (400g) $ 11.99 Changed to Unedite…" at bounding box center [375, 215] width 329 height 54
type input "8.99"
drag, startPoint x: 402, startPoint y: 175, endPoint x: 362, endPoint y: 168, distance: 41.4
click at [362, 168] on div "[Assi] Green Chili & Mozzarella Corn Dogs / 아씨 청양 고추 통 모짜 핫도그 (350g) $ 12.99 Ch…" at bounding box center [375, 157] width 329 height 54
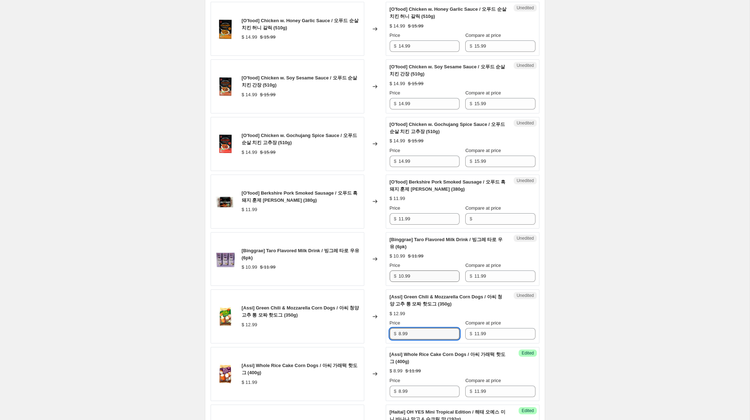
scroll to position [257, 0]
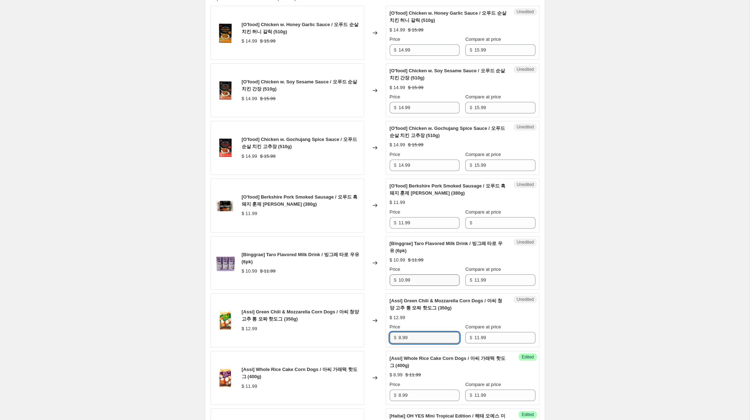
type input "8.99"
drag, startPoint x: 402, startPoint y: 281, endPoint x: 377, endPoint y: 278, distance: 25.6
click at [378, 278] on div "[Binggrae] Taro Flavored Milk Drink / 빙그레 타로 우유 (6pk) $ 10.99 $ 11.99 Changed t…" at bounding box center [375, 263] width 329 height 54
type input "6.99"
click at [386, 218] on div "Unedited [O'food] Berkshire Pork Smoked Sausage / 오푸드 흑돼지 훈제 프랭크 소시지 (380g) $ 1…" at bounding box center [463, 206] width 154 height 54
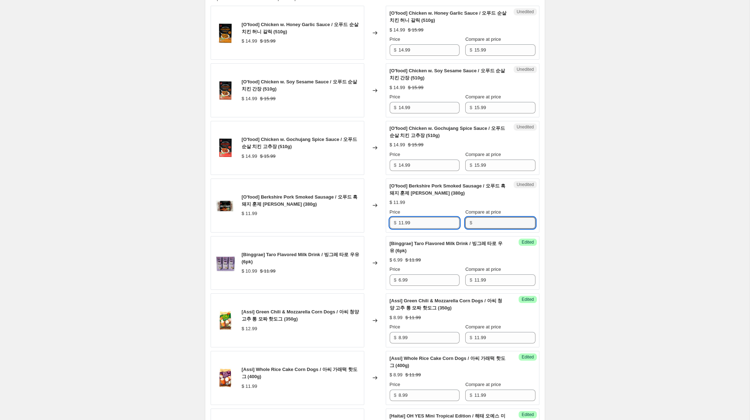
drag, startPoint x: 481, startPoint y: 226, endPoint x: 425, endPoint y: 224, distance: 56.6
click at [478, 225] on input "Compare at price" at bounding box center [504, 222] width 61 height 11
paste input "11.99"
type input "11.99"
drag, startPoint x: 402, startPoint y: 223, endPoint x: 360, endPoint y: 214, distance: 43.0
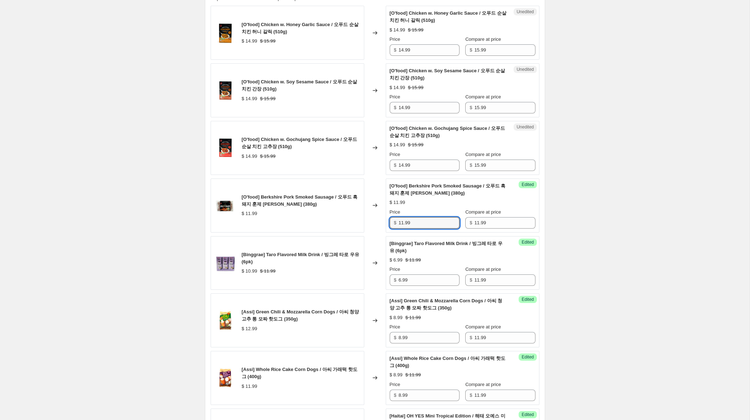
click at [361, 214] on div "[O'food] Berkshire Pork Smoked Sausage / 오푸드 흑돼지 훈제 프랭크 소시지 (380g) $ 11.99 Chan…" at bounding box center [375, 206] width 329 height 54
type input "7.99"
drag, startPoint x: 403, startPoint y: 166, endPoint x: 378, endPoint y: 162, distance: 25.0
click at [378, 162] on div "[O'food] Chicken w. Gochujang Spice Sauce / 오푸드 순살 치킨 고추장 (510g) $ 14.99 $ 15.9…" at bounding box center [375, 148] width 329 height 54
type input "9.99"
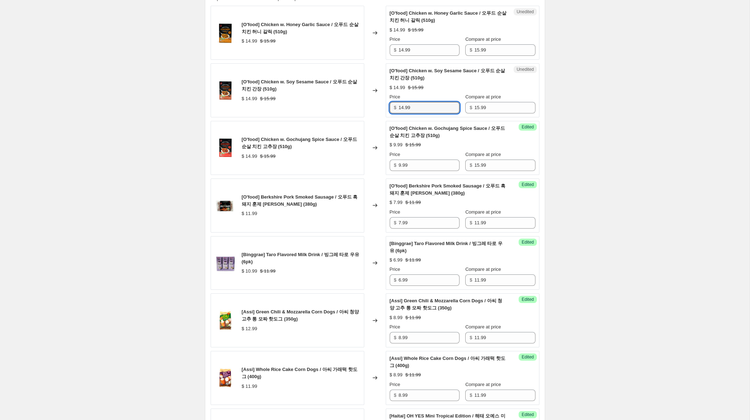
drag, startPoint x: 399, startPoint y: 107, endPoint x: 370, endPoint y: 102, distance: 29.4
click at [372, 101] on div "[O'food] Chicken w. Soy Sesame Sauce / 오푸드 순살 치킨 간장 (510g) $ 14.99 $ 15.99 Chan…" at bounding box center [375, 90] width 329 height 54
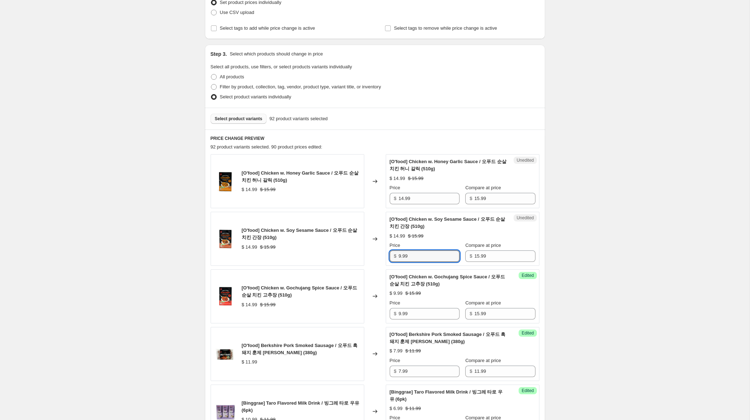
scroll to position [0, 0]
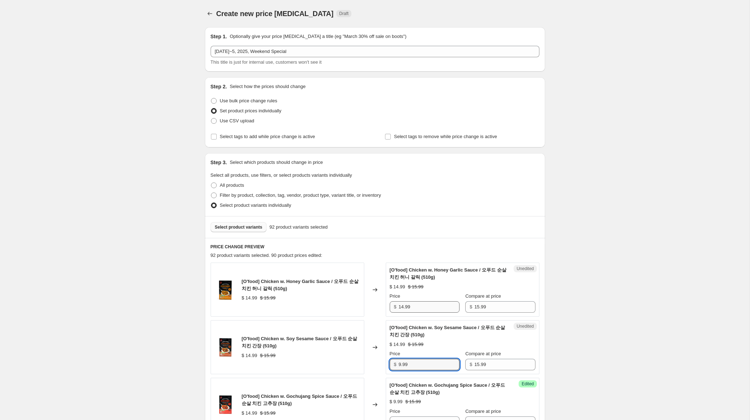
type input "9.99"
drag, startPoint x: 403, startPoint y: 307, endPoint x: 463, endPoint y: 293, distance: 62.0
click at [378, 305] on div "[O'food] Chicken w. Honey Garlic Sauce / 오푸드 순살 치킨 허니 갈릭 (510g) $ 14.99 $ 15.99…" at bounding box center [375, 290] width 329 height 54
type input "9.99"
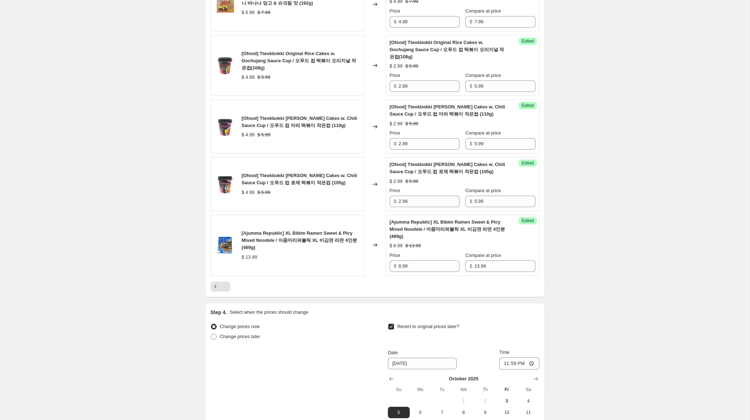
scroll to position [799, 0]
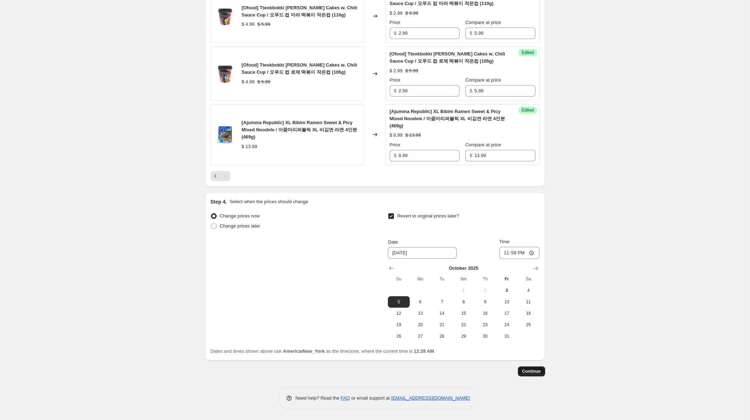
click at [527, 370] on span "Continue" at bounding box center [531, 372] width 19 height 6
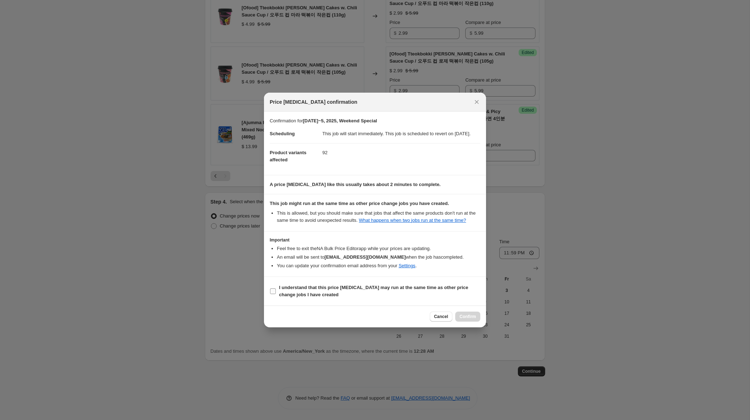
drag, startPoint x: 285, startPoint y: 296, endPoint x: 319, endPoint y: 304, distance: 35.3
click at [285, 296] on b "I understand that this price change job may run at the same time as other price…" at bounding box center [373, 291] width 189 height 13
click at [276, 294] on input "I understand that this price change job may run at the same time as other price…" at bounding box center [273, 292] width 6 height 6
checkbox input "true"
click at [470, 320] on span "Confirm" at bounding box center [467, 317] width 16 height 6
